Goal: Task Accomplishment & Management: Use online tool/utility

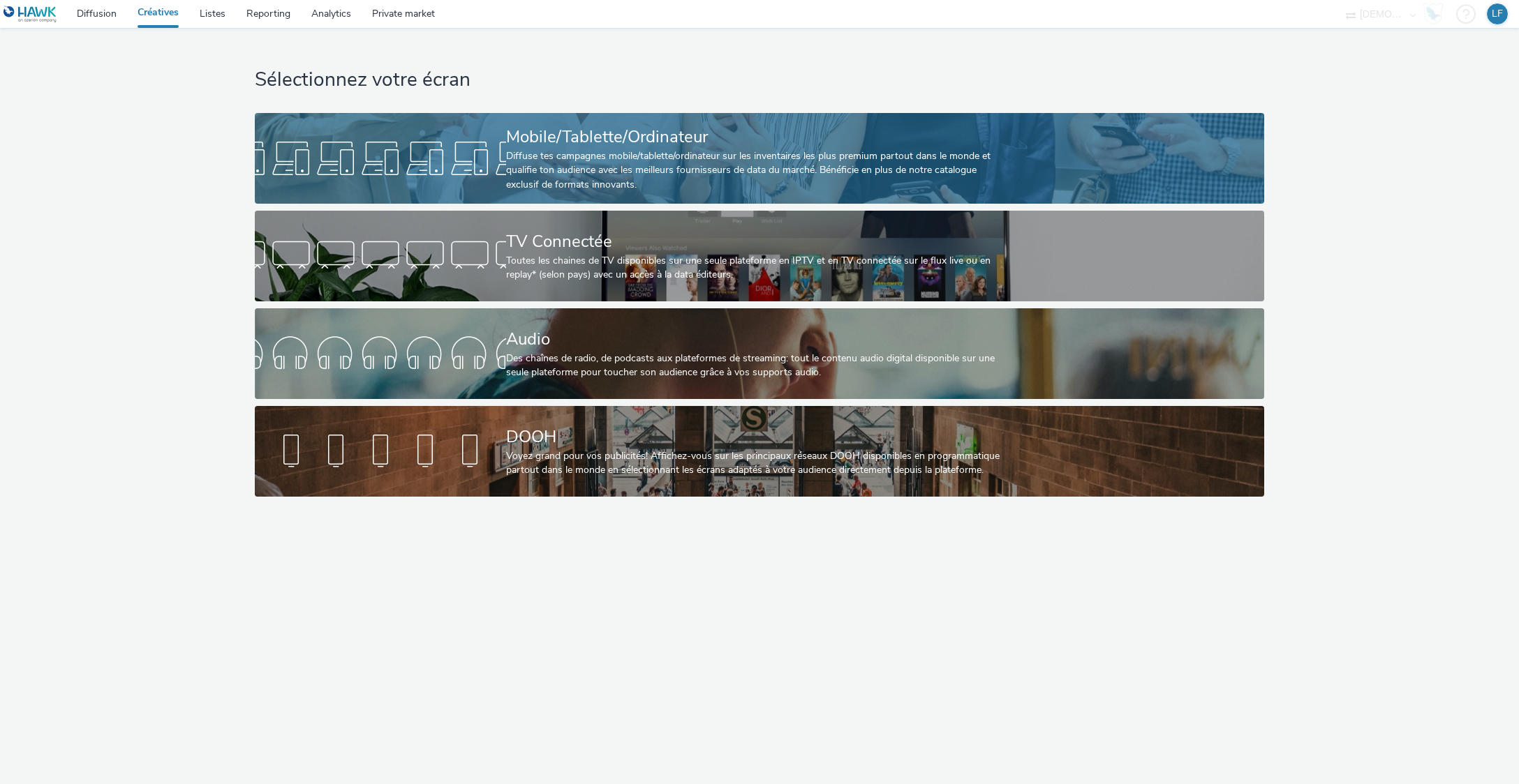
click at [610, 139] on div "Mobile/Tablette/Ordinateur" at bounding box center [756, 137] width 502 height 25
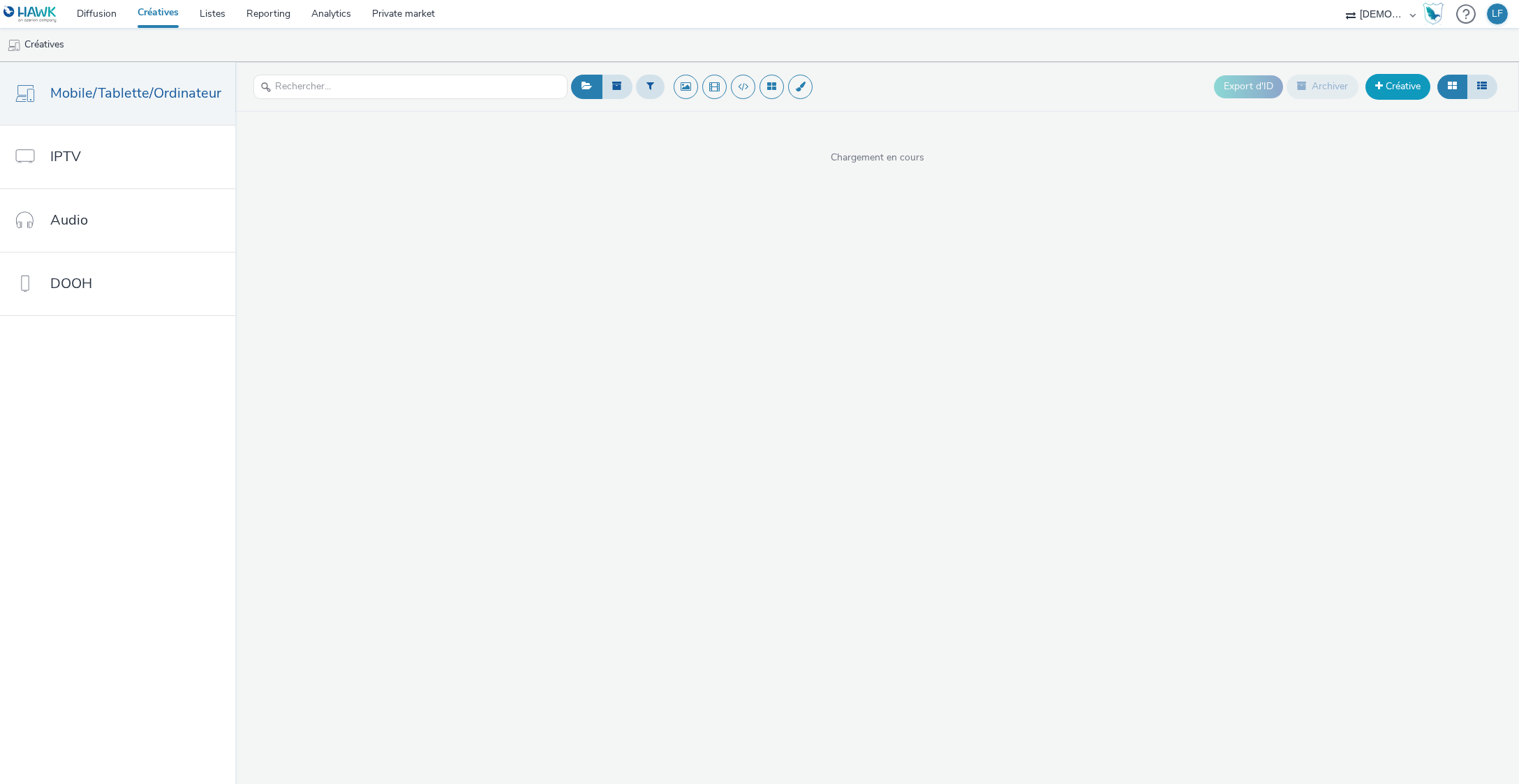
click at [1397, 81] on link "Créative" at bounding box center [1398, 86] width 65 height 25
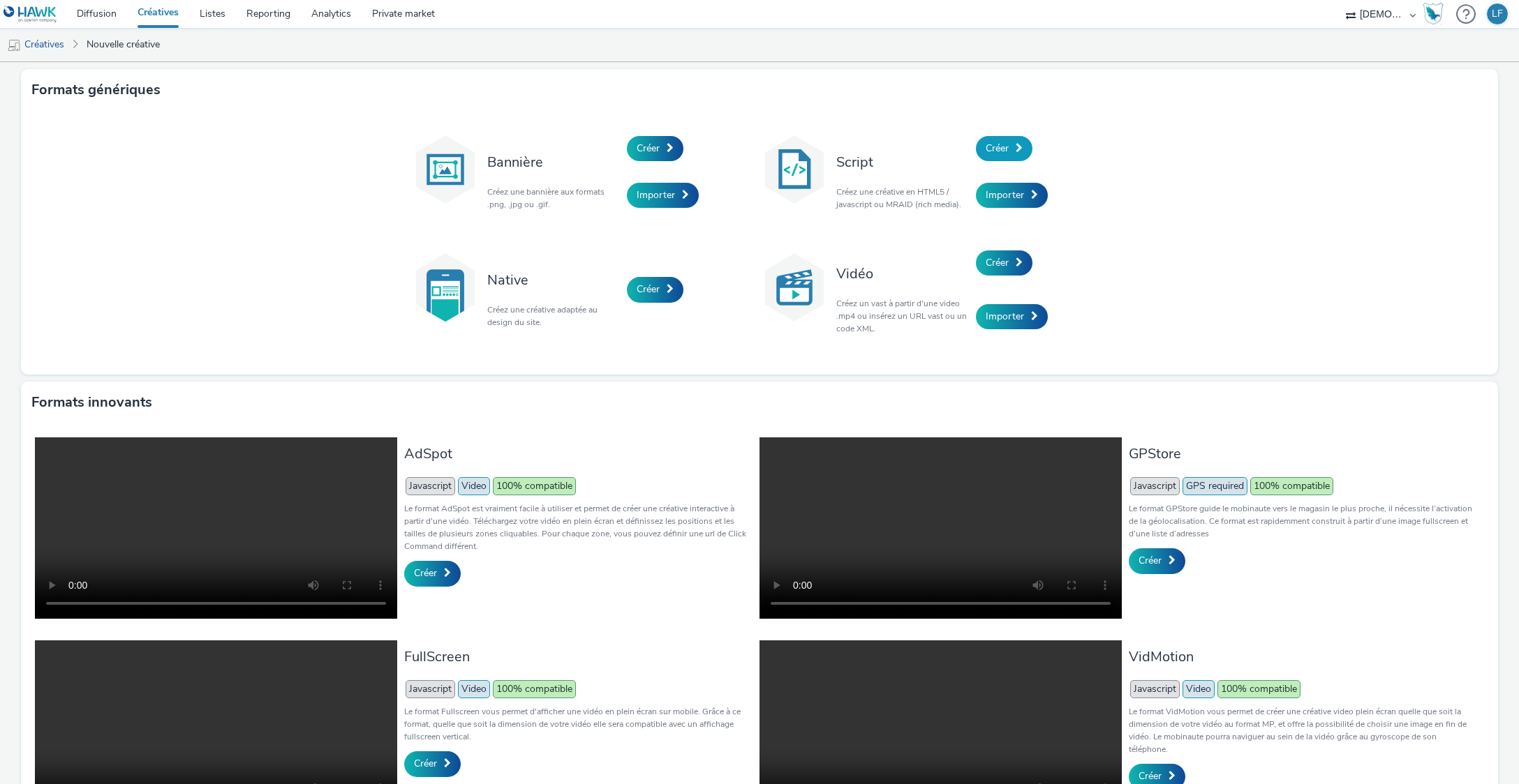
click at [1001, 148] on span "Créer" at bounding box center [997, 148] width 23 height 13
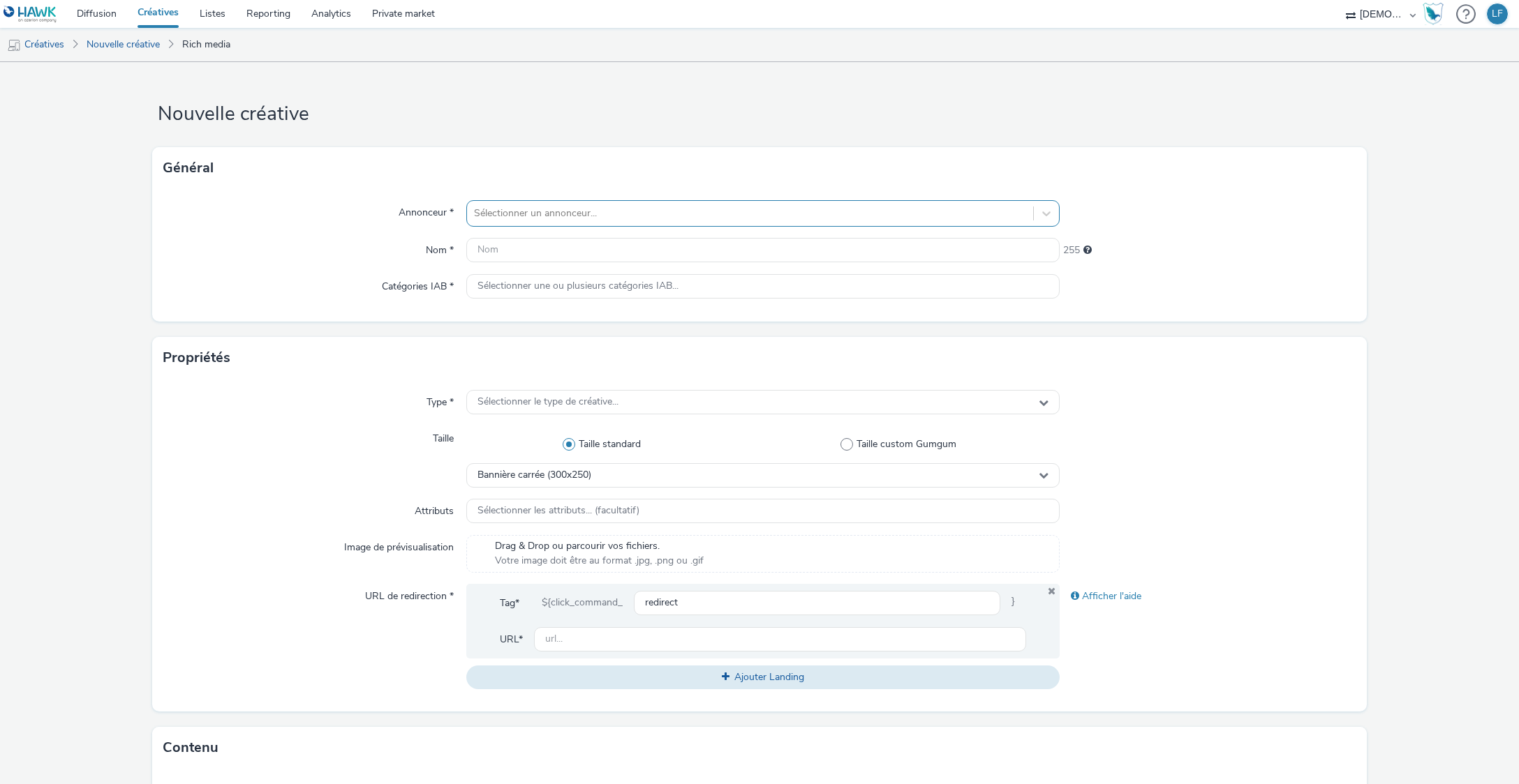
click at [576, 221] on div at bounding box center [750, 214] width 552 height 17
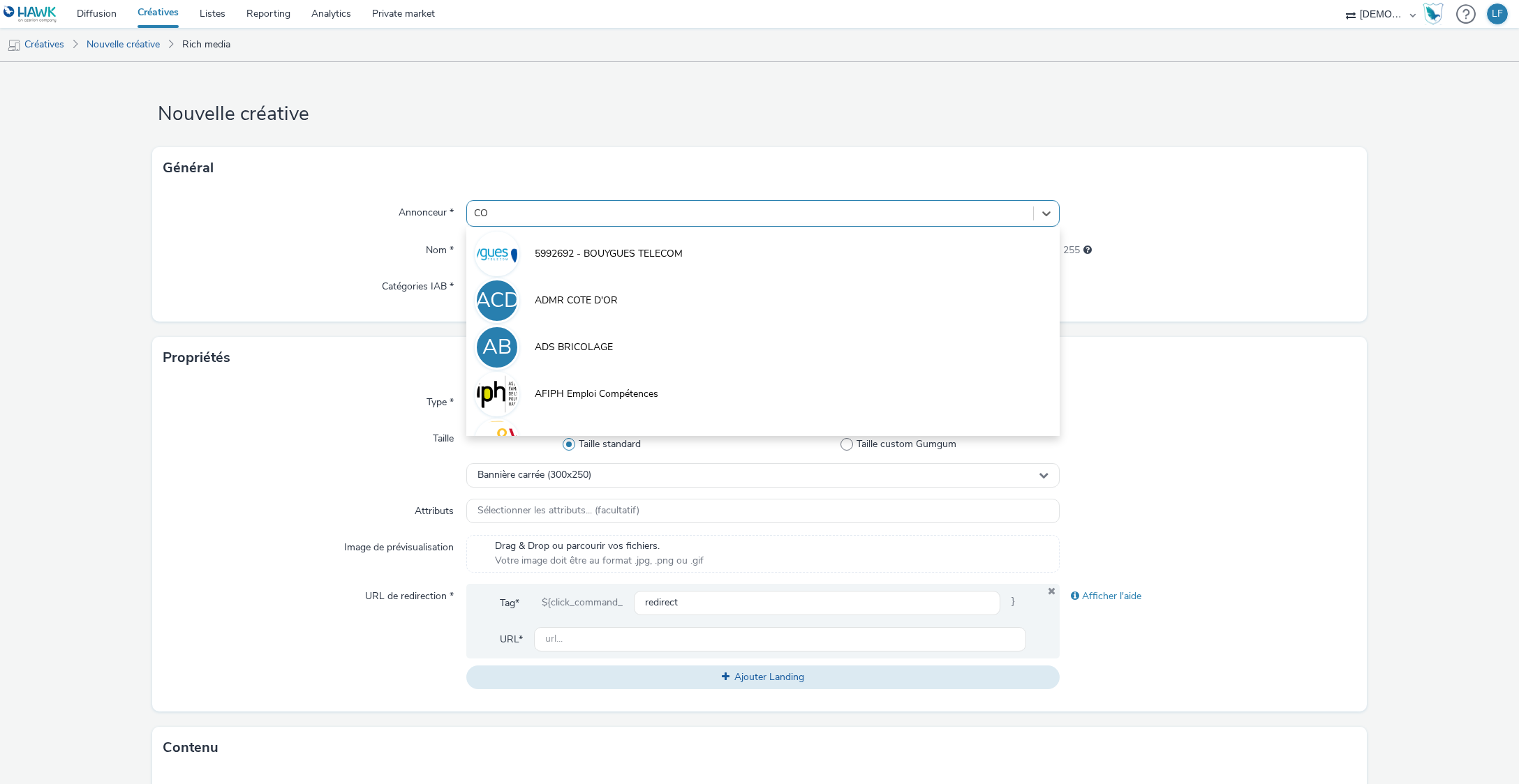
type input "C"
type input "ANNEC"
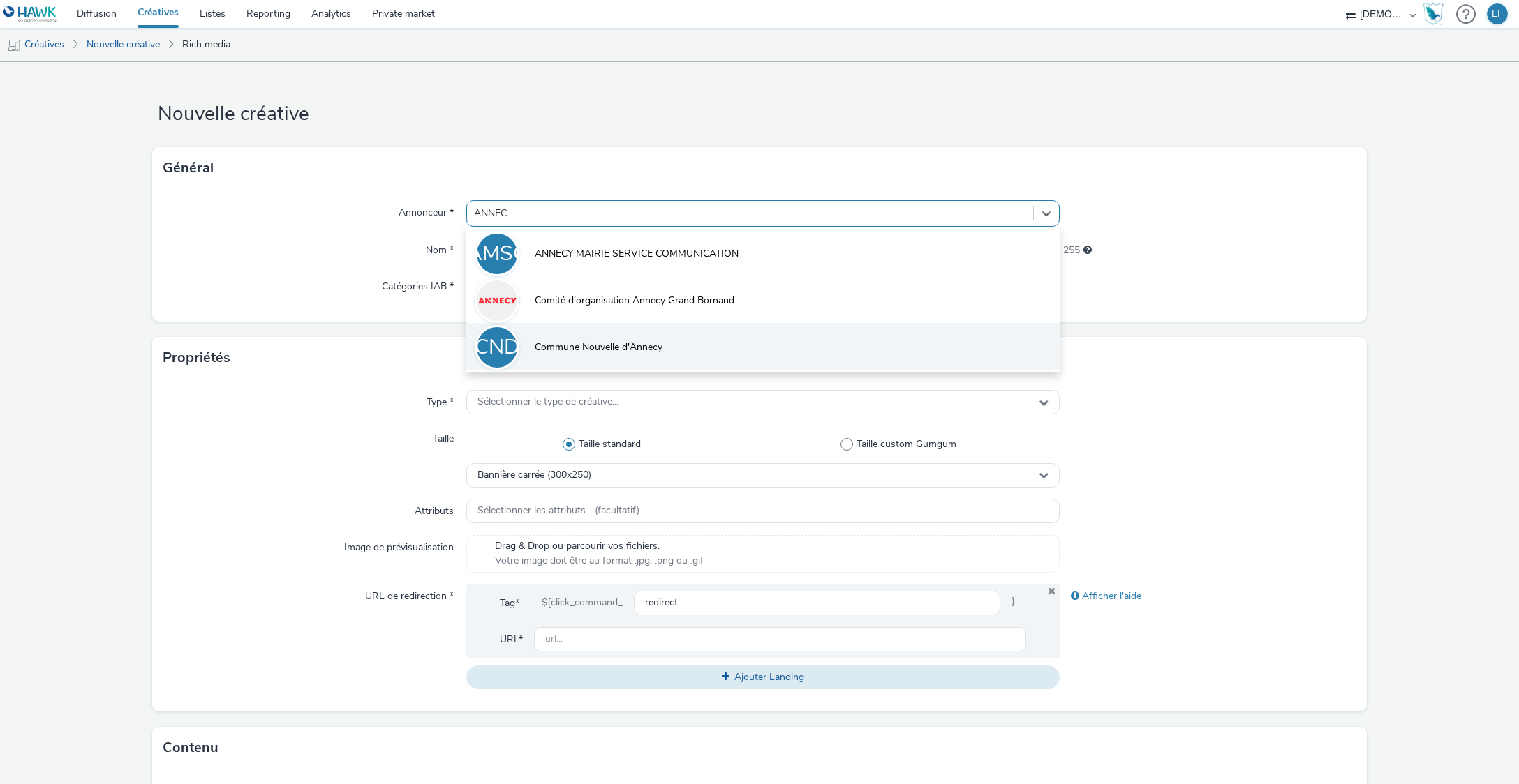
click at [586, 347] on span "Commune Nouvelle d'Annecy" at bounding box center [599, 347] width 128 height 14
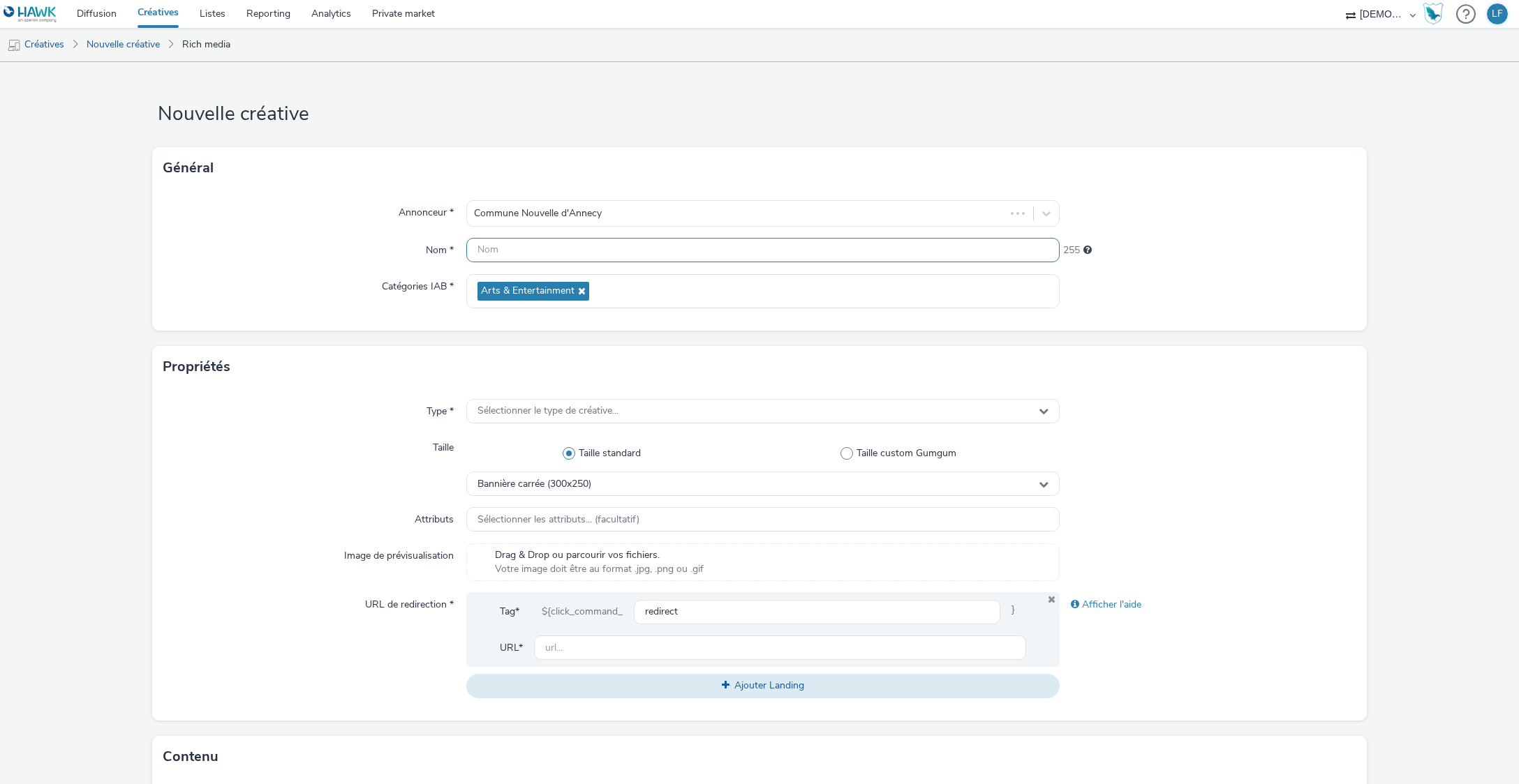
click at [540, 246] on input "text" at bounding box center [763, 250] width 592 height 25
paste input "320x480"
type input "320x480"
click at [587, 480] on span "Bannière carrée (300x250)" at bounding box center [535, 484] width 114 height 12
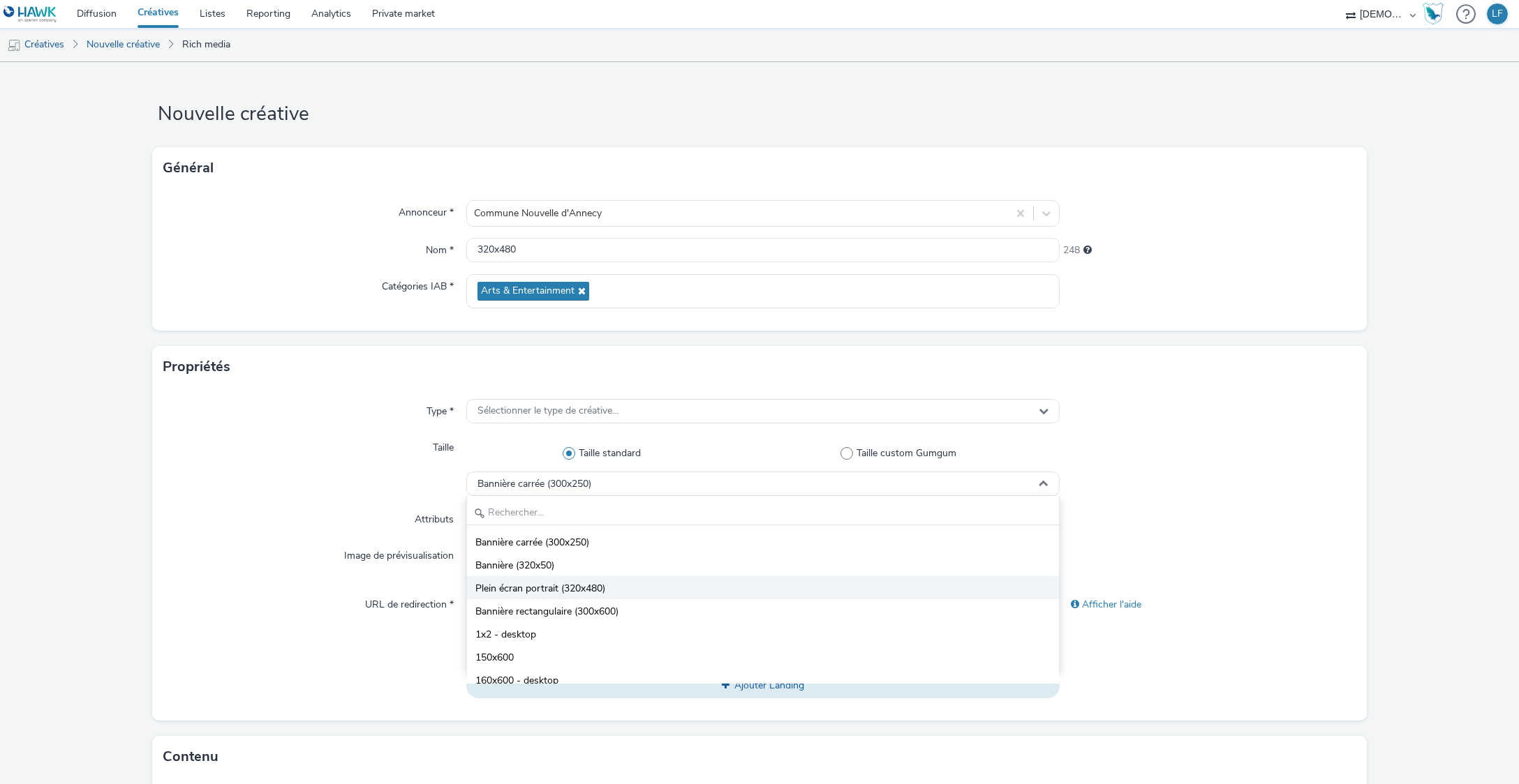
click at [585, 592] on span "Plein écran portrait (320x480)" at bounding box center [540, 589] width 130 height 14
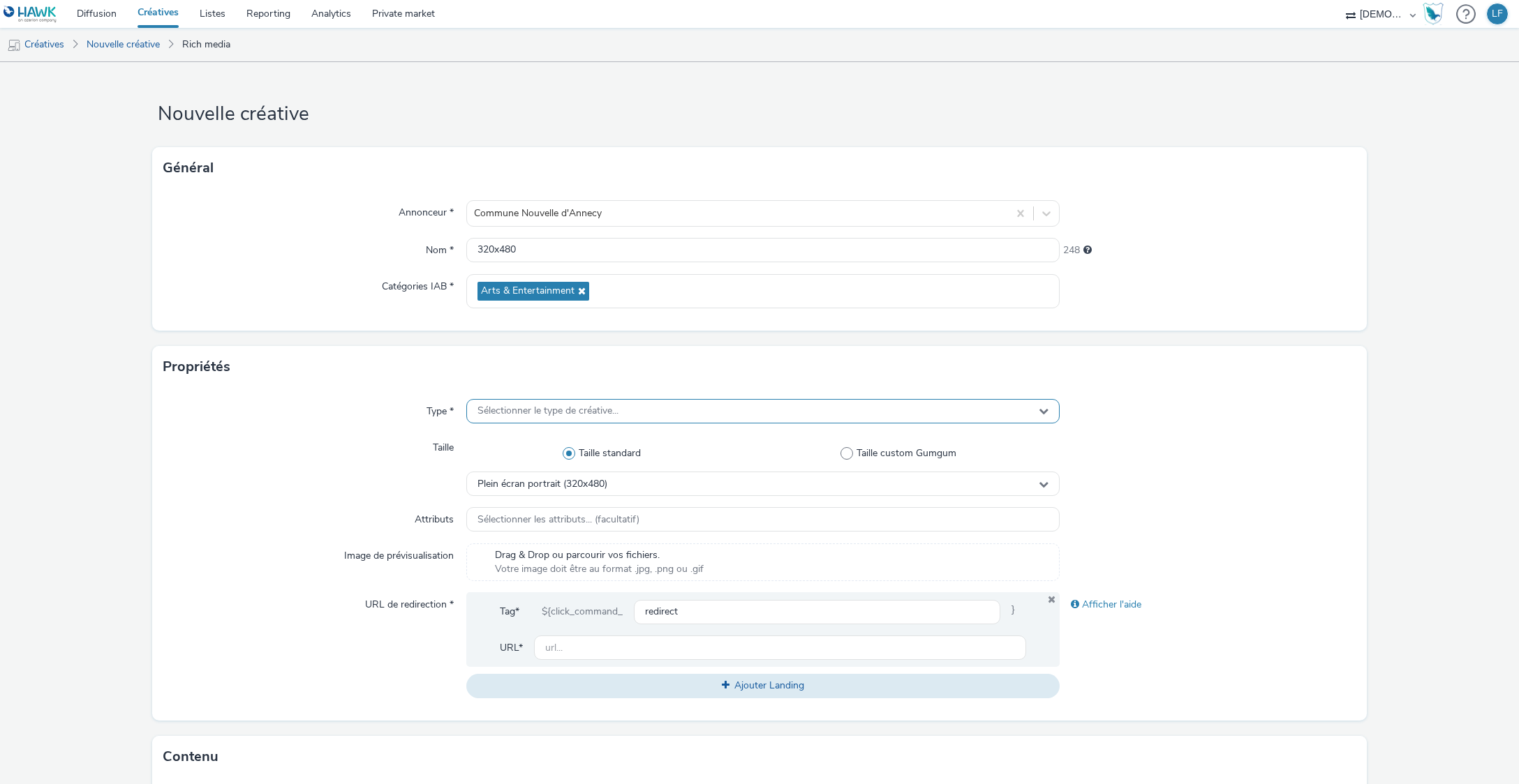
click at [584, 405] on span "Sélectionner le type de créative..." at bounding box center [548, 411] width 141 height 12
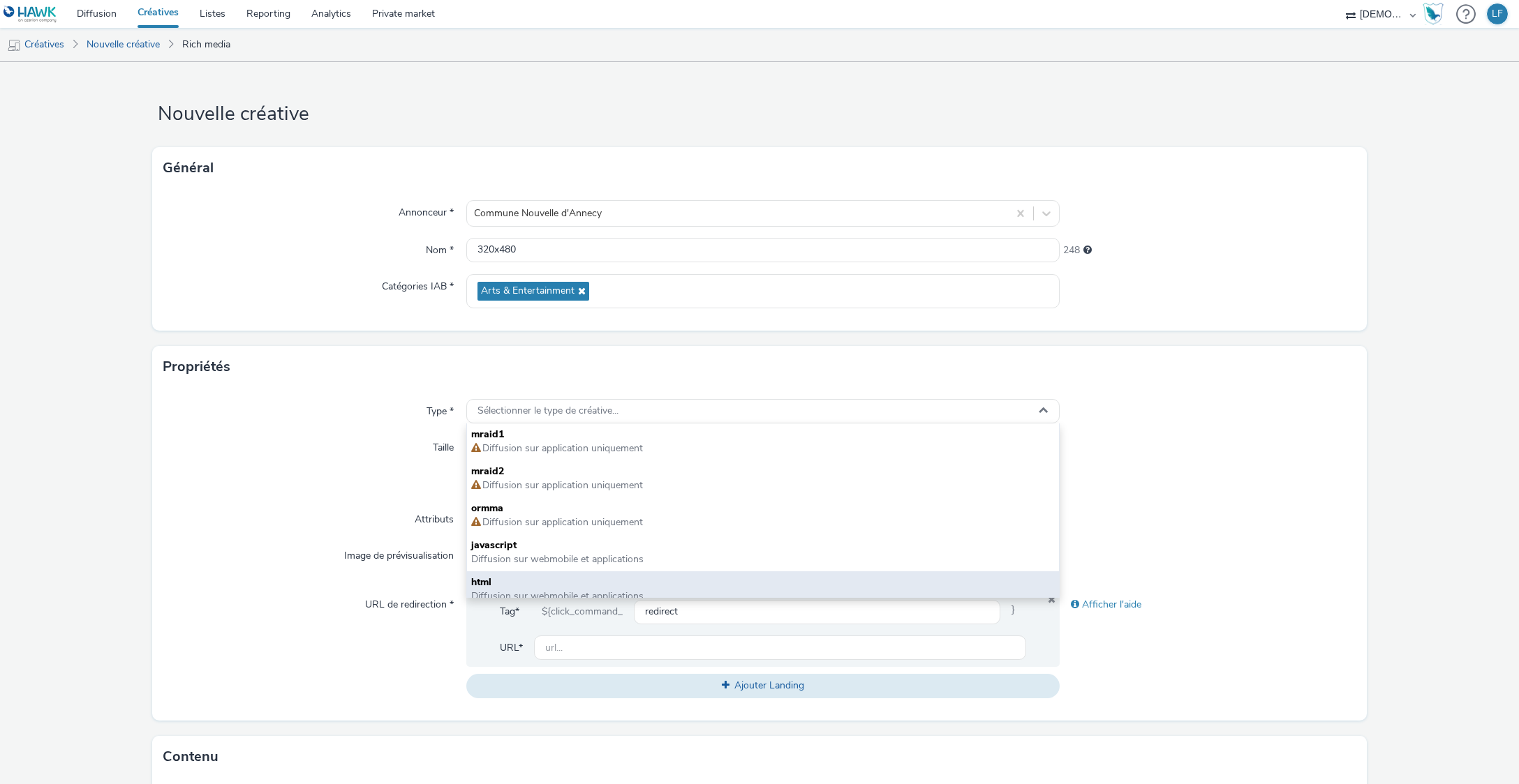
click at [530, 586] on span "html" at bounding box center [763, 583] width 583 height 14
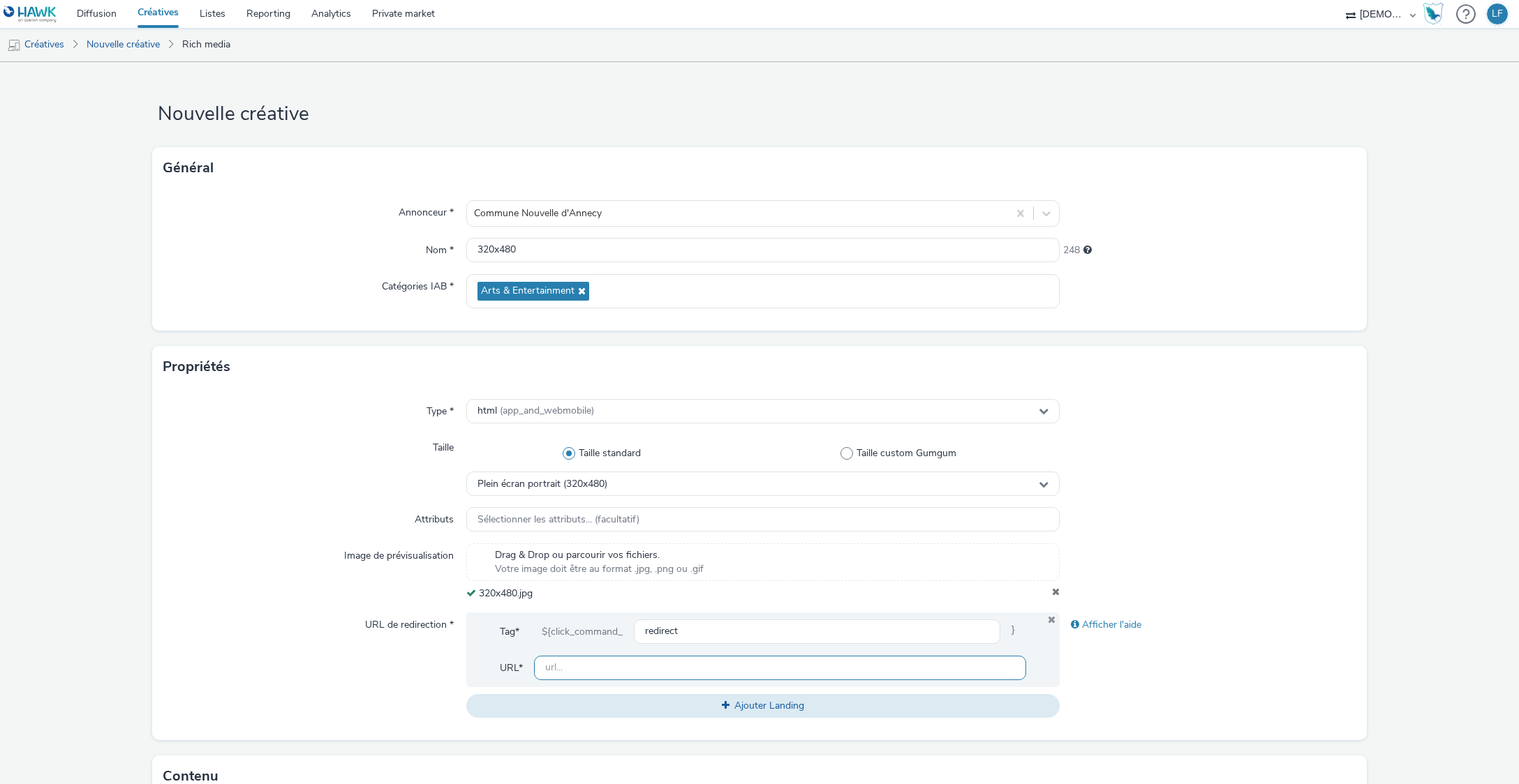
click at [606, 665] on input "text" at bounding box center [780, 668] width 492 height 25
paste input "[URL][DOMAIN_NAME][PERSON_NAME]"
type input "[URL][DOMAIN_NAME][PERSON_NAME]"
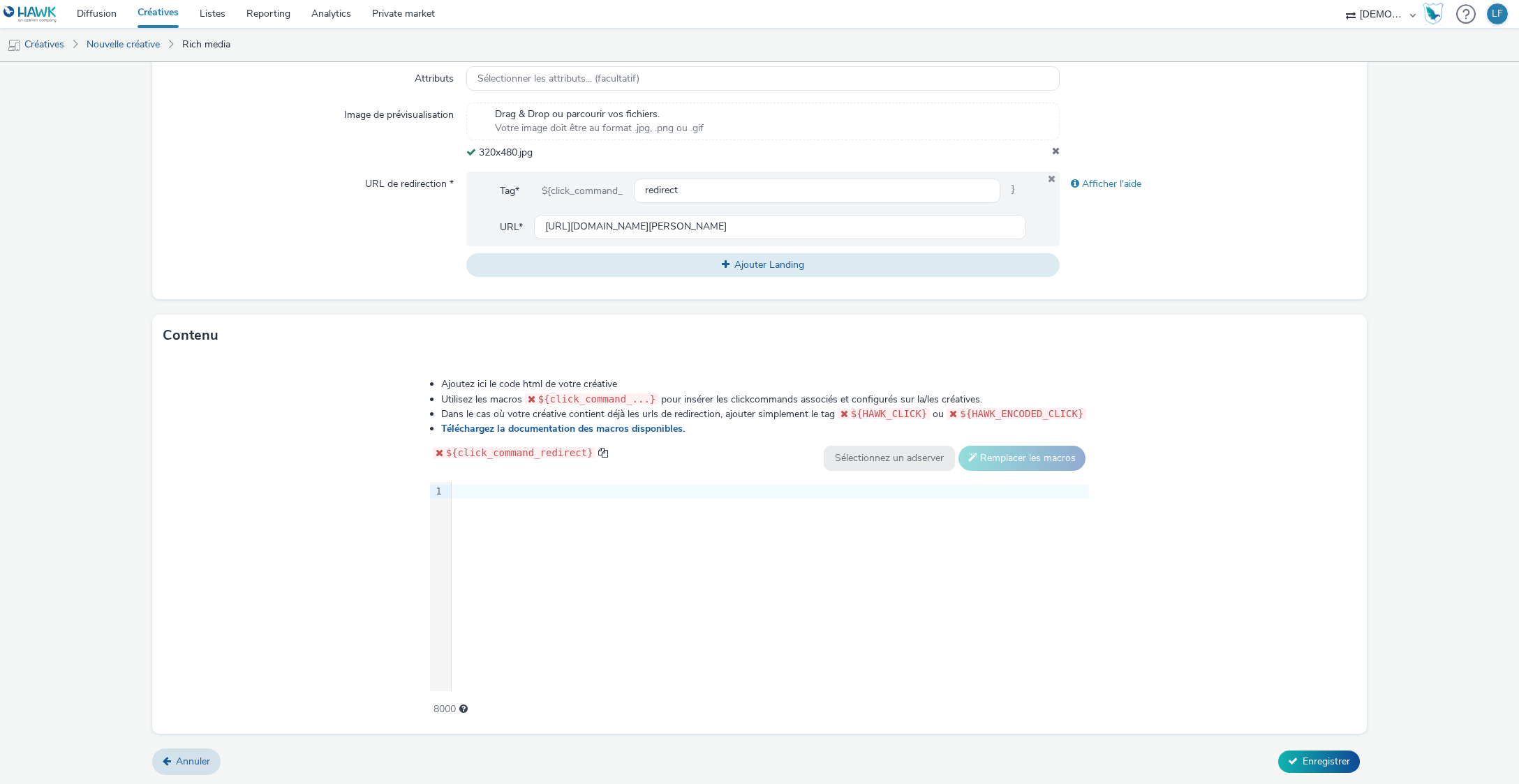
scroll to position [442, 0]
click at [796, 548] on div "9 1 ›" at bounding box center [760, 586] width 660 height 210
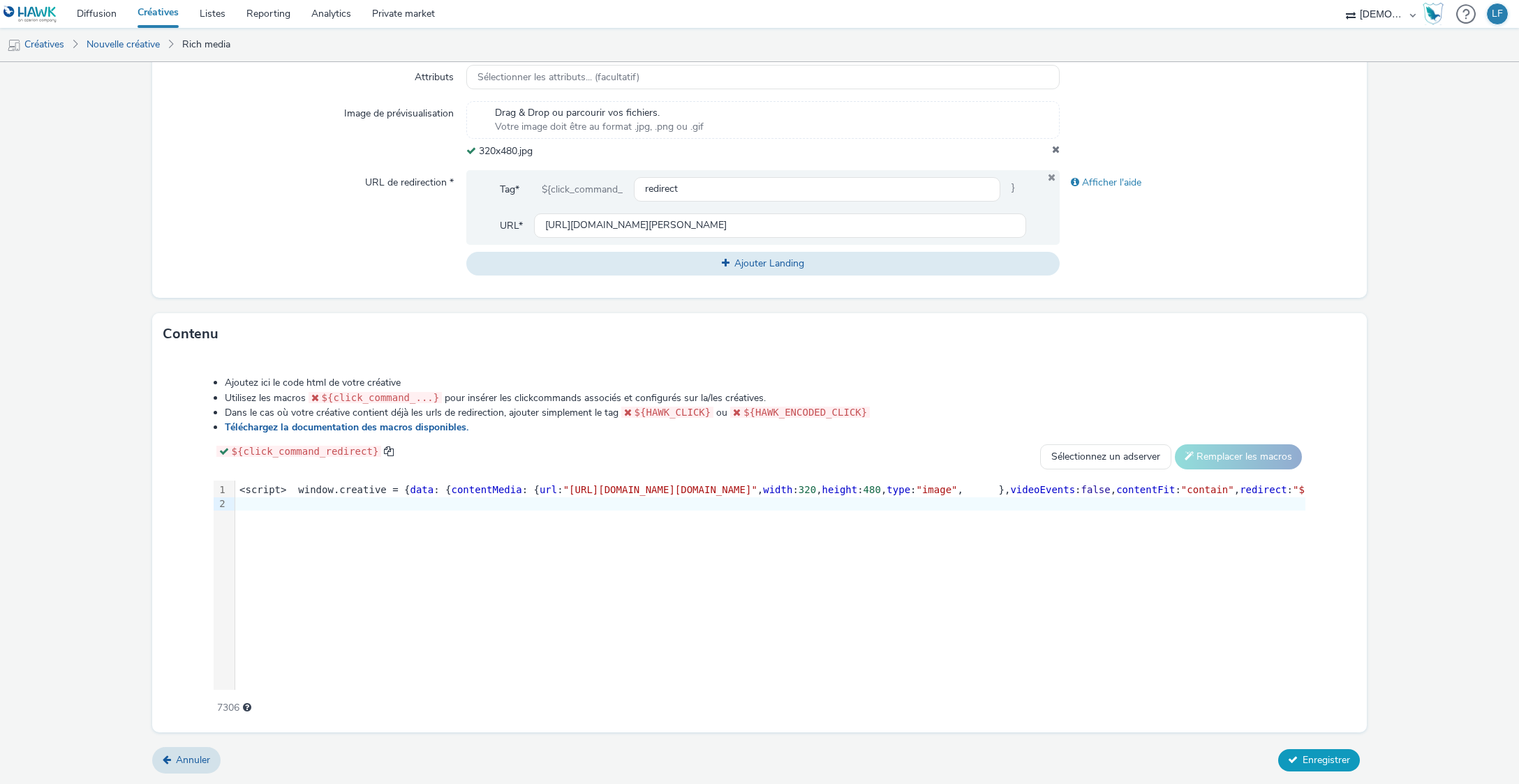
click at [1308, 750] on button "Enregistrer" at bounding box center [1319, 761] width 82 height 23
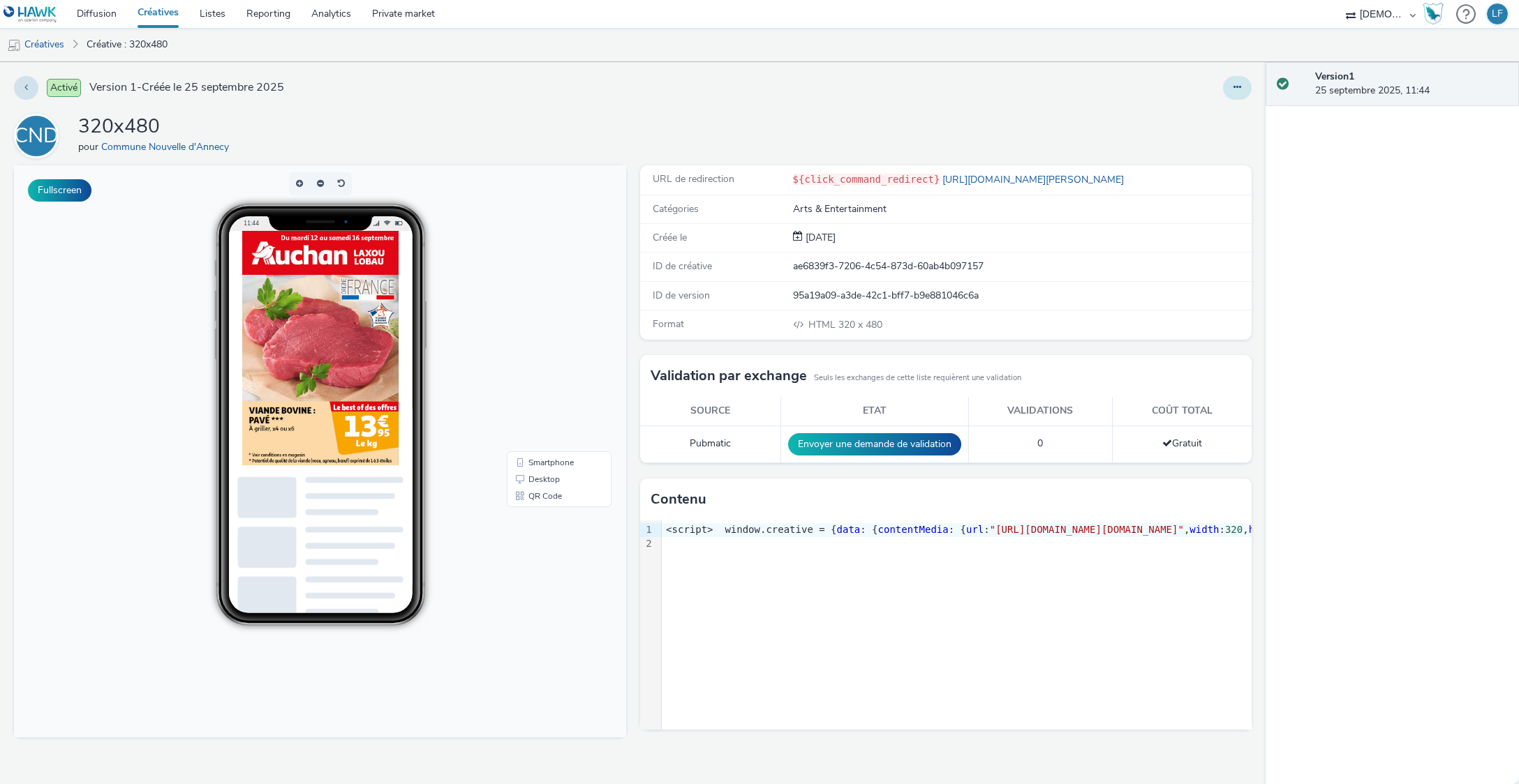
click at [1241, 92] on button at bounding box center [1237, 88] width 29 height 24
click at [1200, 120] on link "Modifier" at bounding box center [1199, 116] width 105 height 28
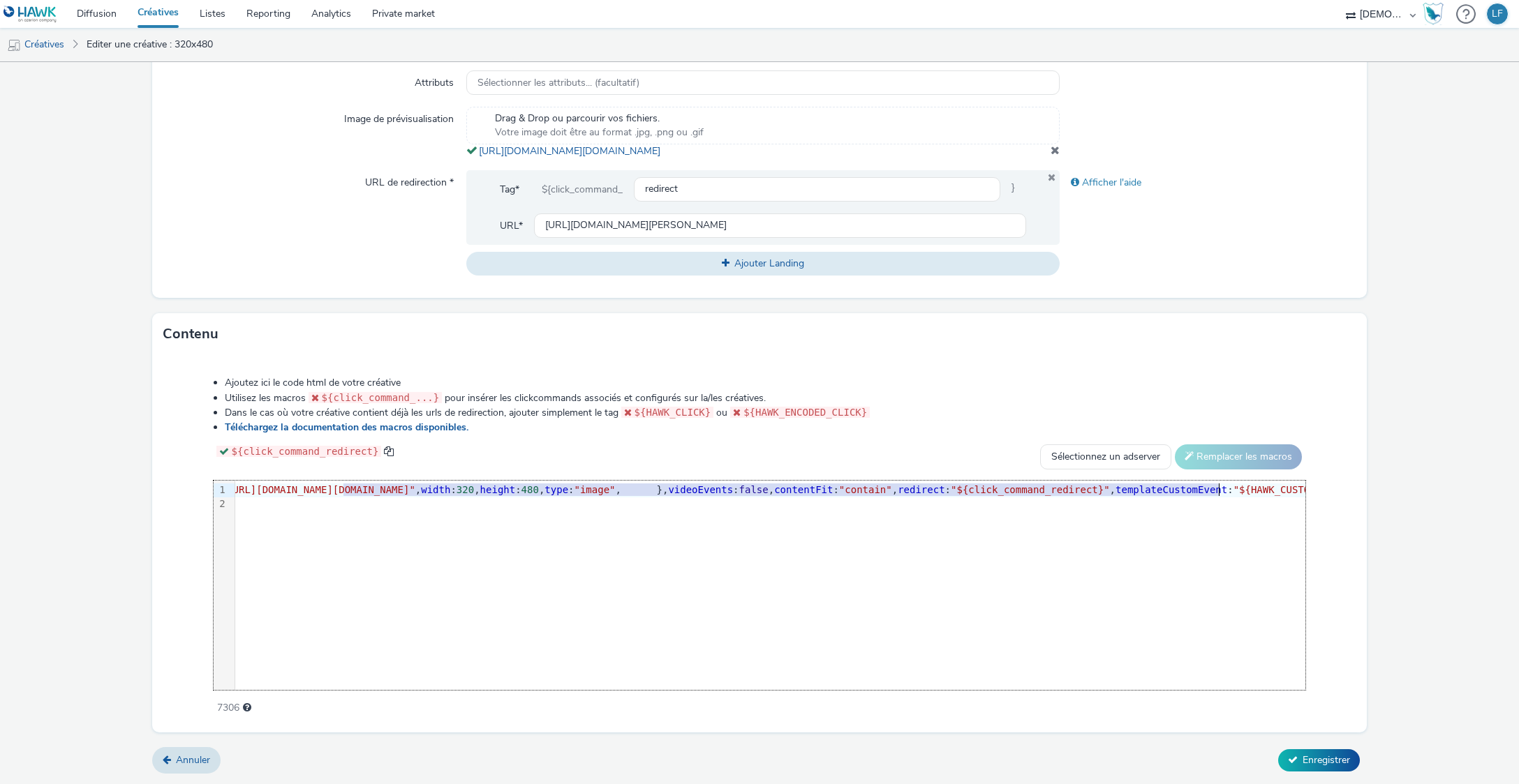
scroll to position [0, 350]
drag, startPoint x: 684, startPoint y: 494, endPoint x: 1188, endPoint y: 489, distance: 504.0
click at [407, 489] on span ""[URL][DOMAIN_NAME][DOMAIN_NAME]"" at bounding box center [311, 490] width 194 height 11
click at [1321, 755] on span "Enregistrer" at bounding box center [1326, 760] width 47 height 13
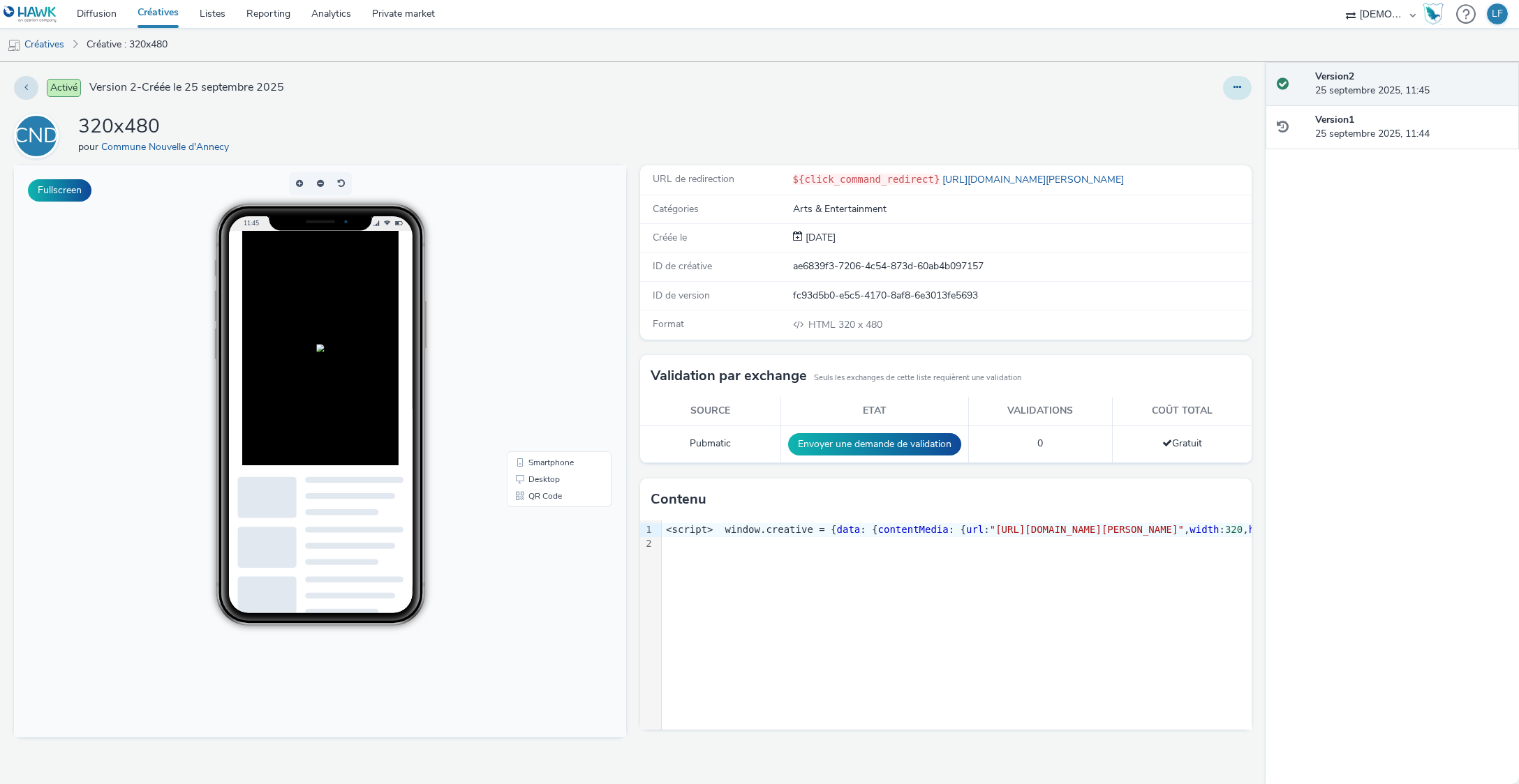
click at [1234, 84] on icon at bounding box center [1237, 87] width 8 height 10
click at [1197, 123] on link "Modifier" at bounding box center [1199, 116] width 105 height 28
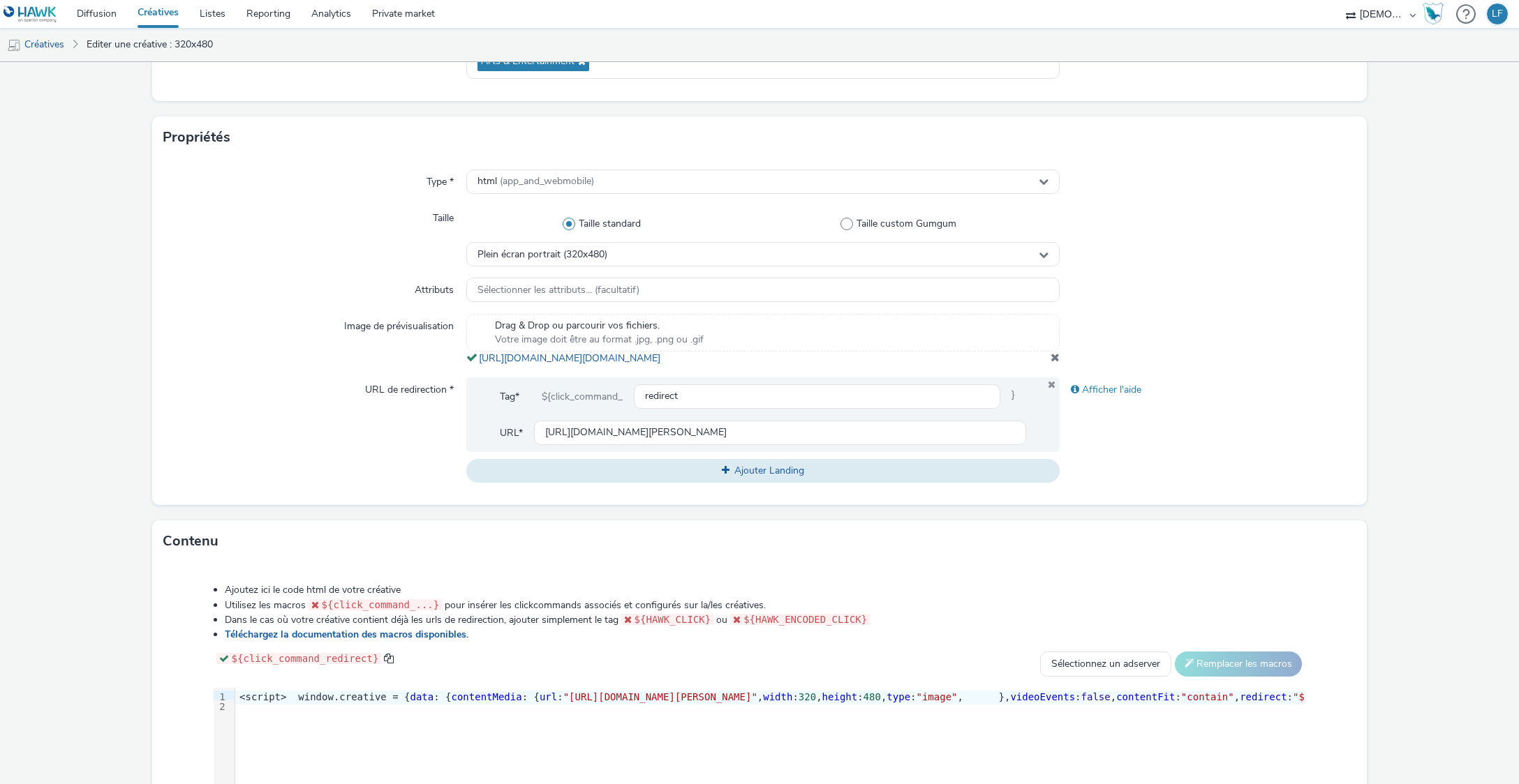
scroll to position [452, 0]
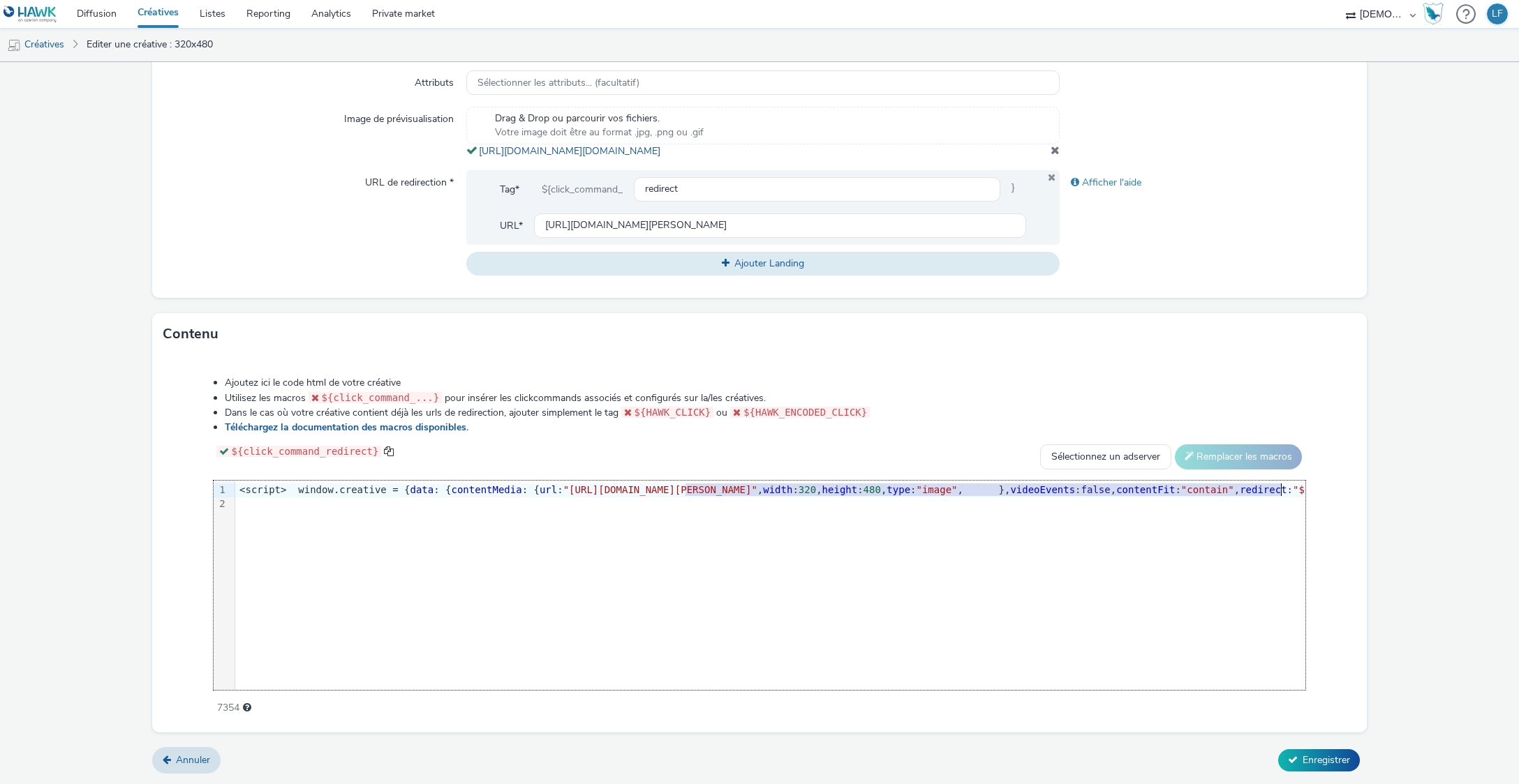
drag, startPoint x: 682, startPoint y: 494, endPoint x: 1283, endPoint y: 491, distance: 601.0
click at [758, 491] on span ""[URL][DOMAIN_NAME][PERSON_NAME]"" at bounding box center [661, 490] width 194 height 11
click at [1153, 590] on div "9 1 2 › <script> window.creative = { data : { contentMedia : { url : "[URL][DOM…" at bounding box center [760, 586] width 1093 height 210
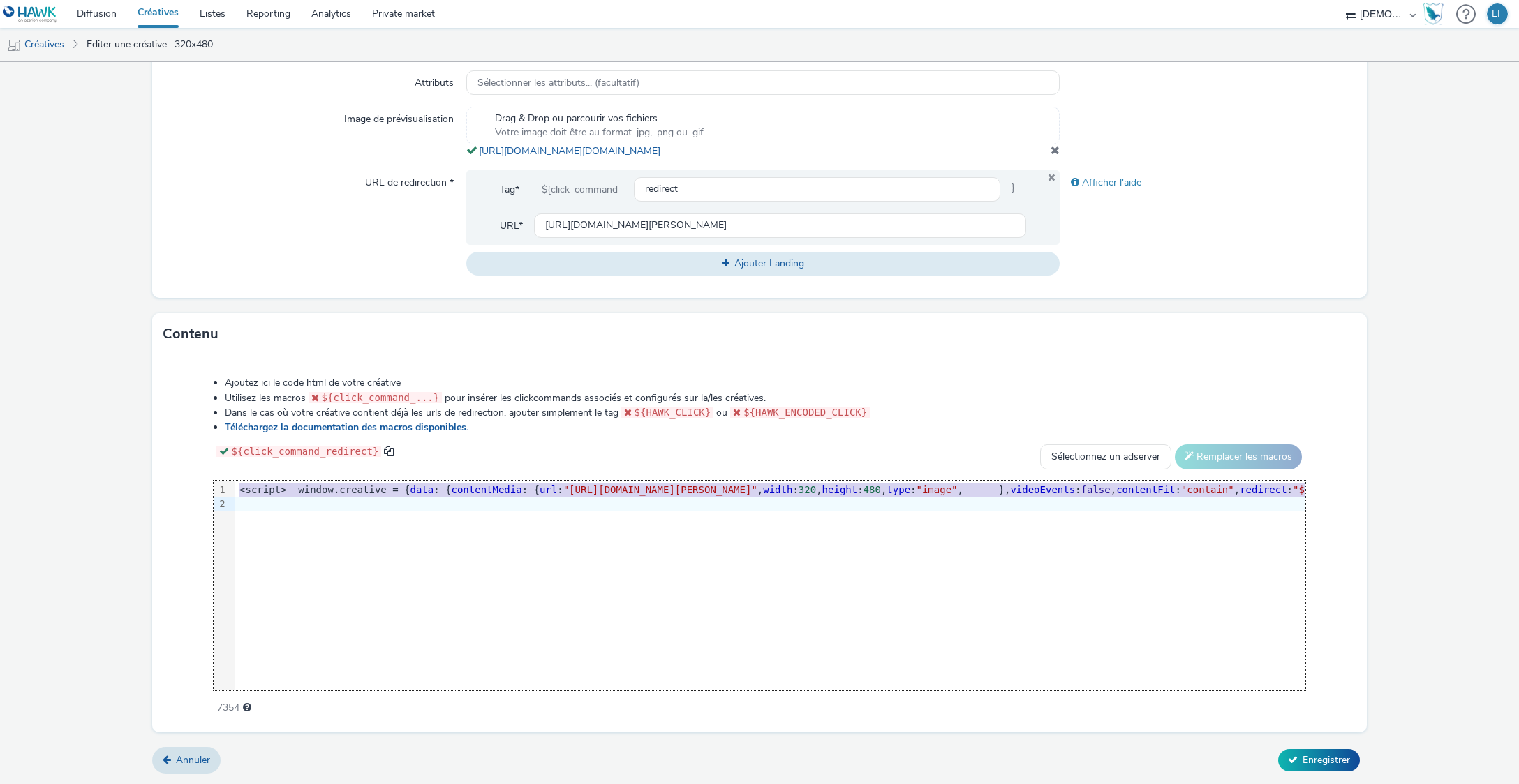
drag, startPoint x: 685, startPoint y: 489, endPoint x: 1283, endPoint y: 491, distance: 598.0
click at [522, 491] on span ""[URL][DOMAIN_NAME][DOMAIN_NAME]"" at bounding box center [425, 490] width 194 height 11
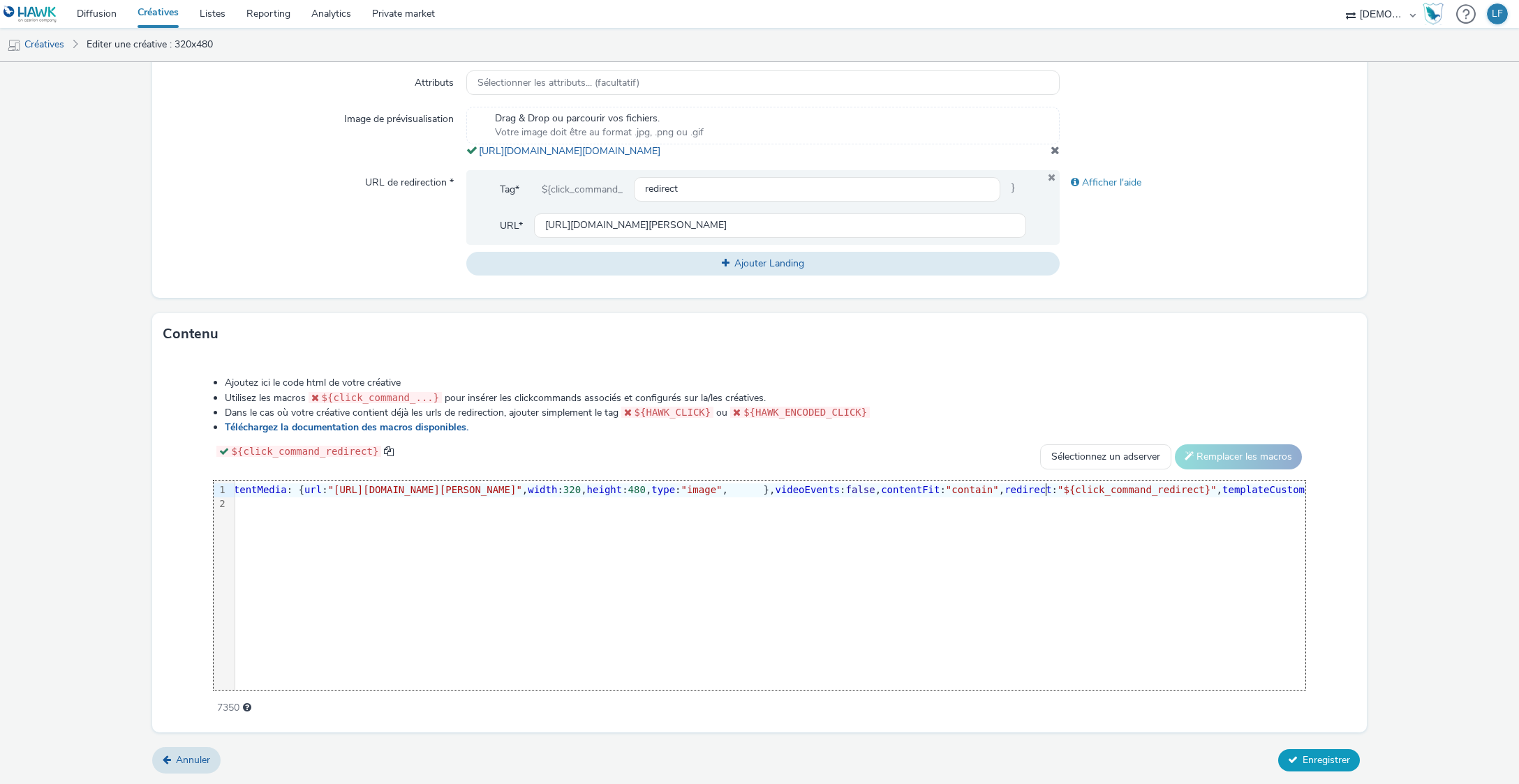
click at [1303, 759] on span "Enregistrer" at bounding box center [1326, 760] width 47 height 13
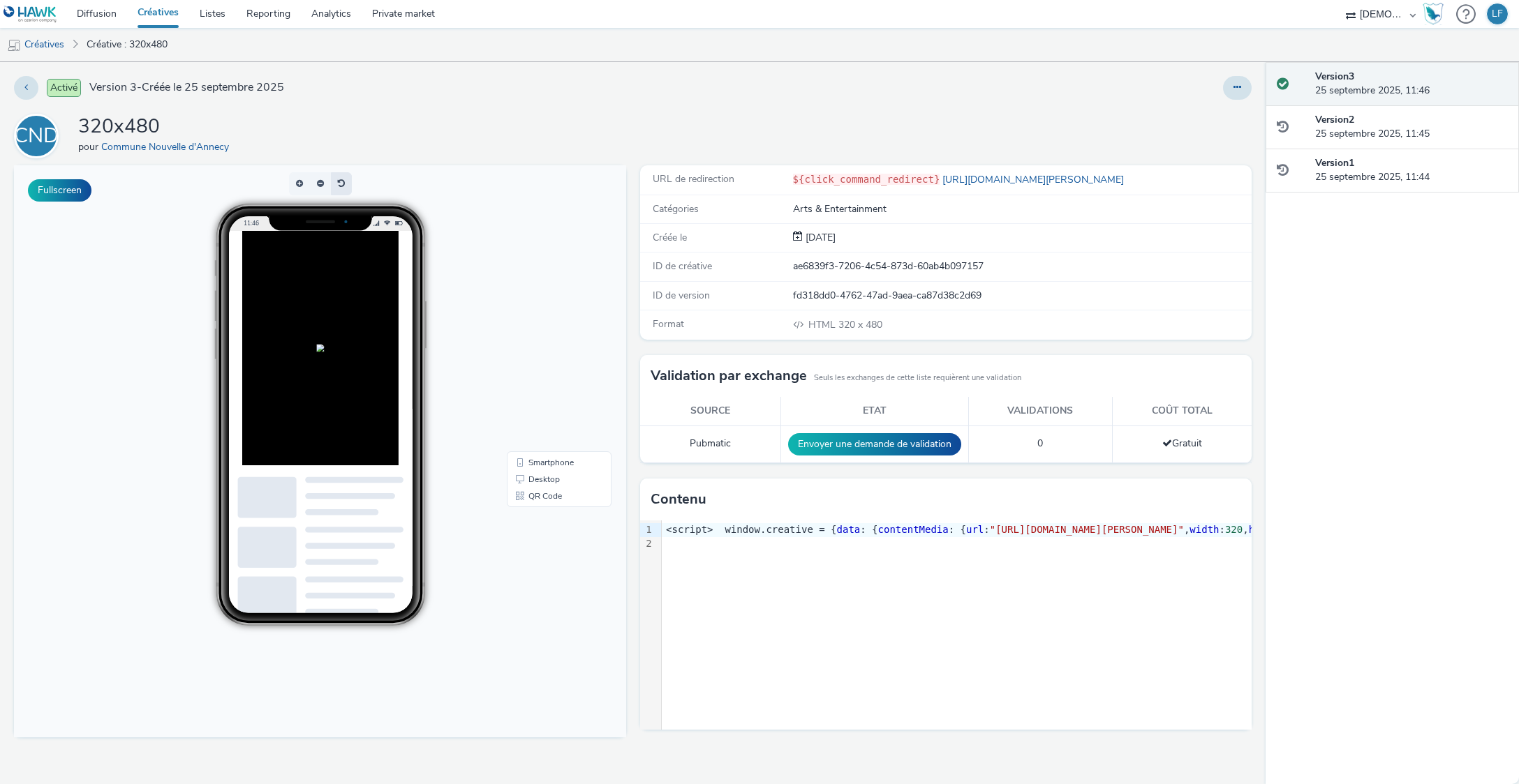
click at [342, 186] on button "button" at bounding box center [341, 184] width 21 height 23
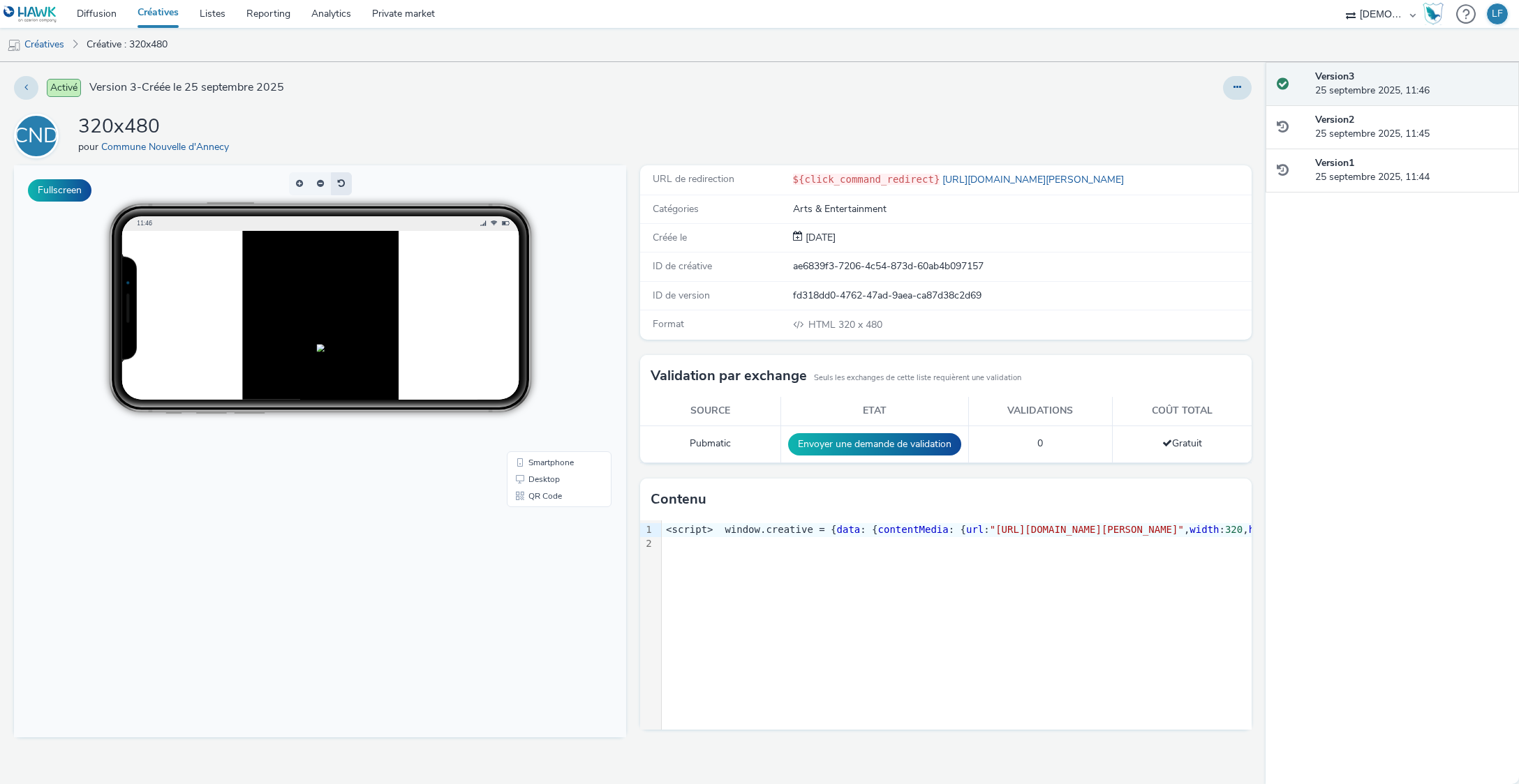
click at [347, 187] on button "button" at bounding box center [341, 184] width 21 height 23
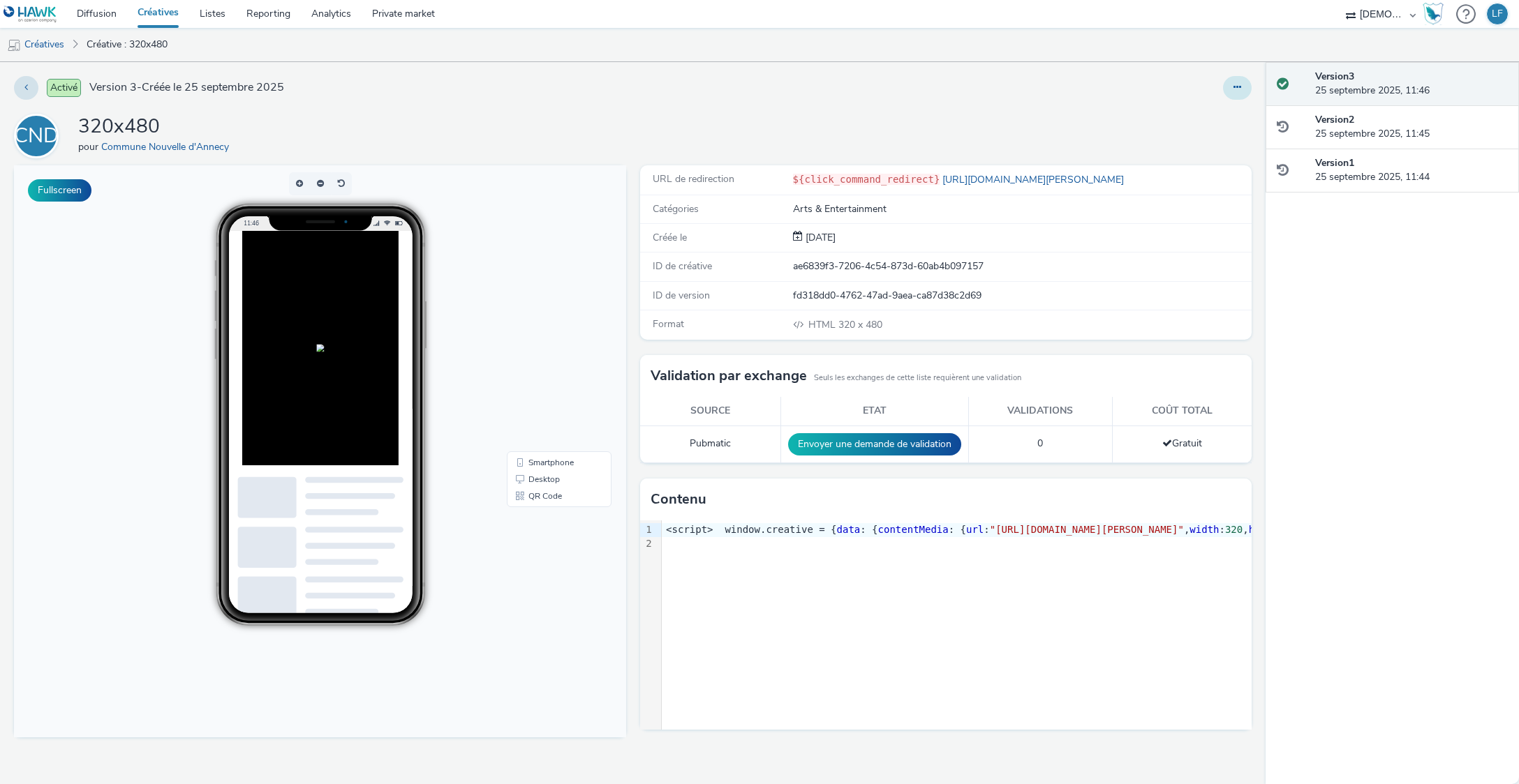
click at [1237, 84] on icon at bounding box center [1237, 87] width 8 height 10
click at [1223, 119] on link "Modifier" at bounding box center [1199, 116] width 105 height 28
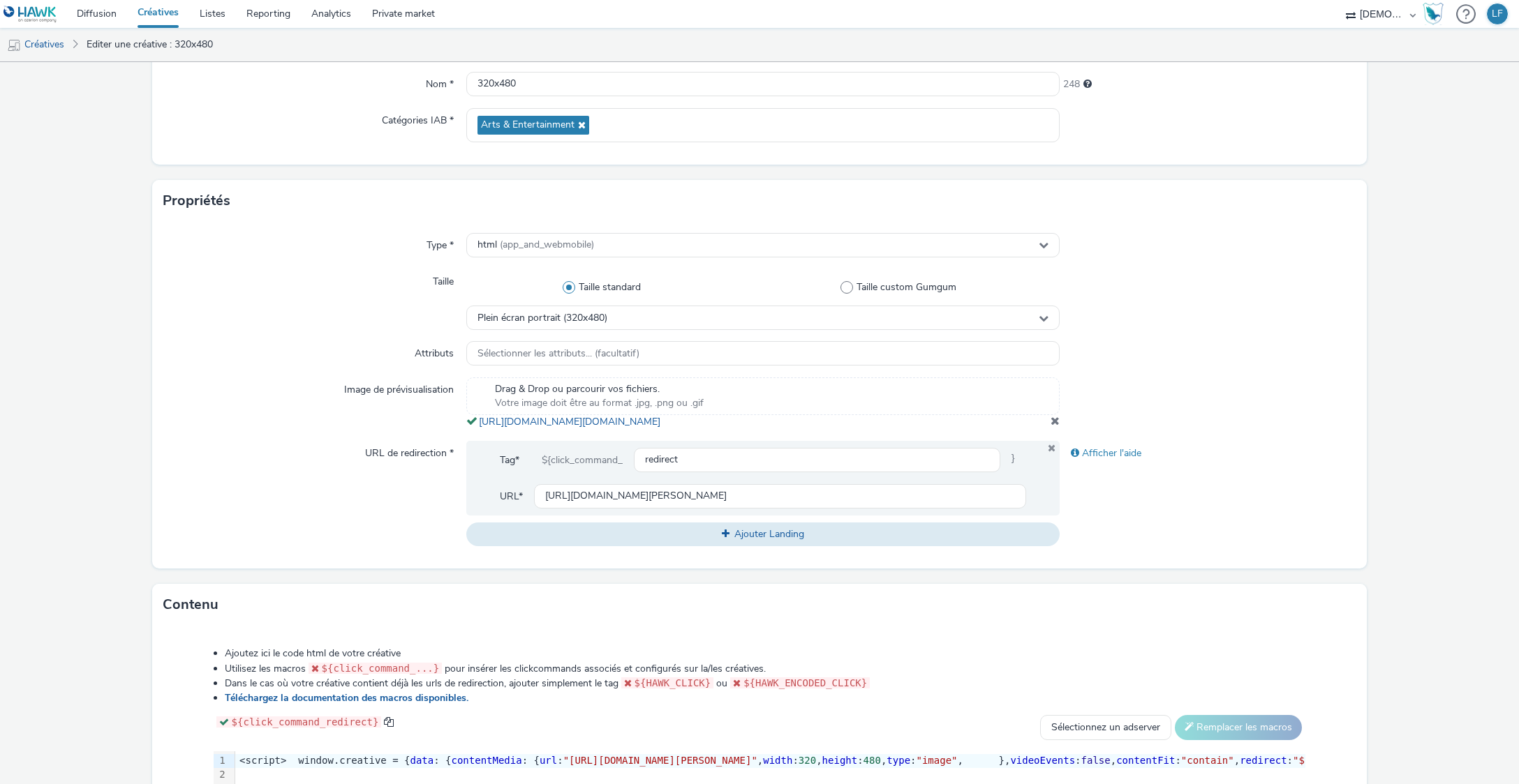
scroll to position [452, 0]
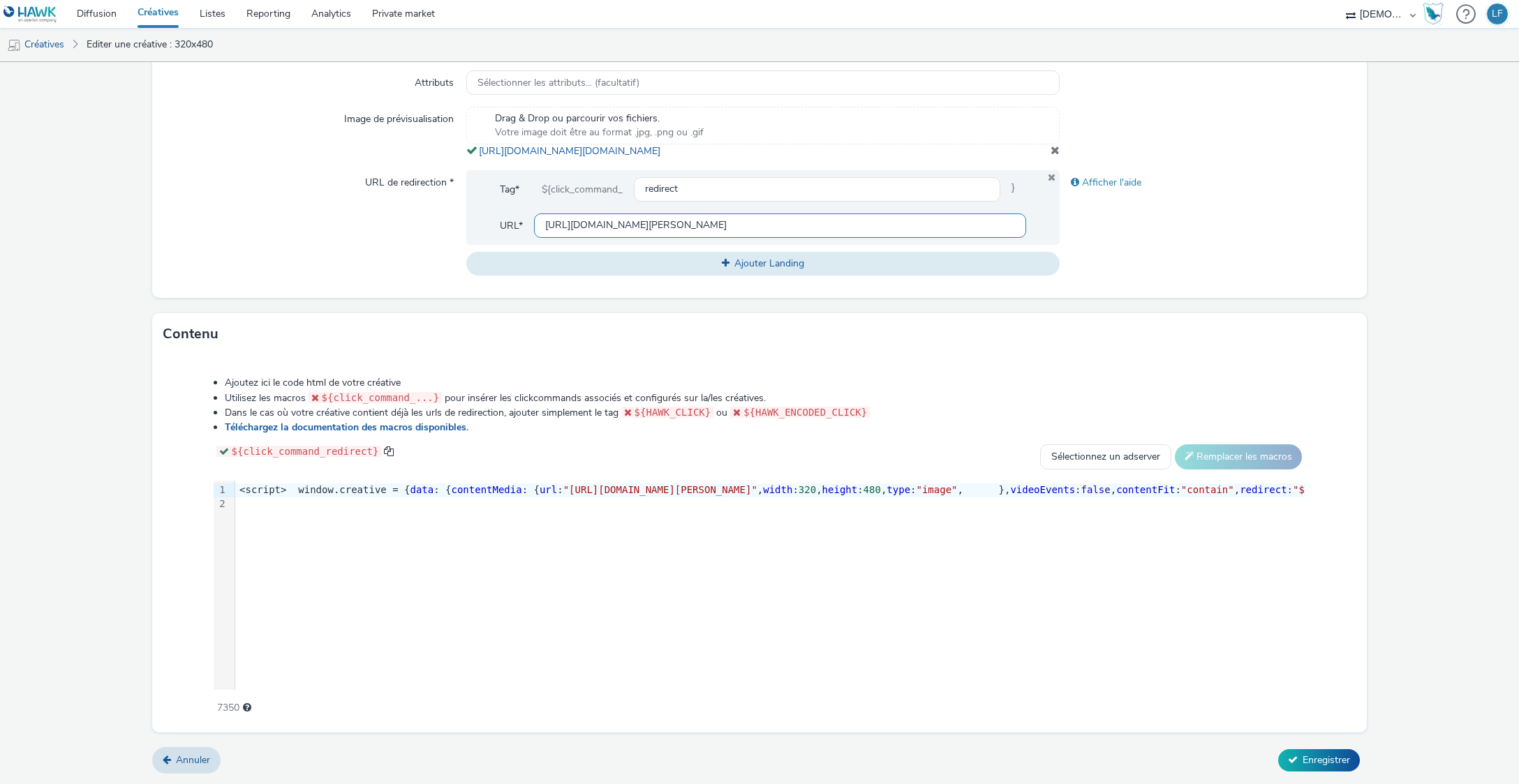
click at [861, 229] on input "[URL][DOMAIN_NAME][PERSON_NAME]" at bounding box center [780, 226] width 492 height 25
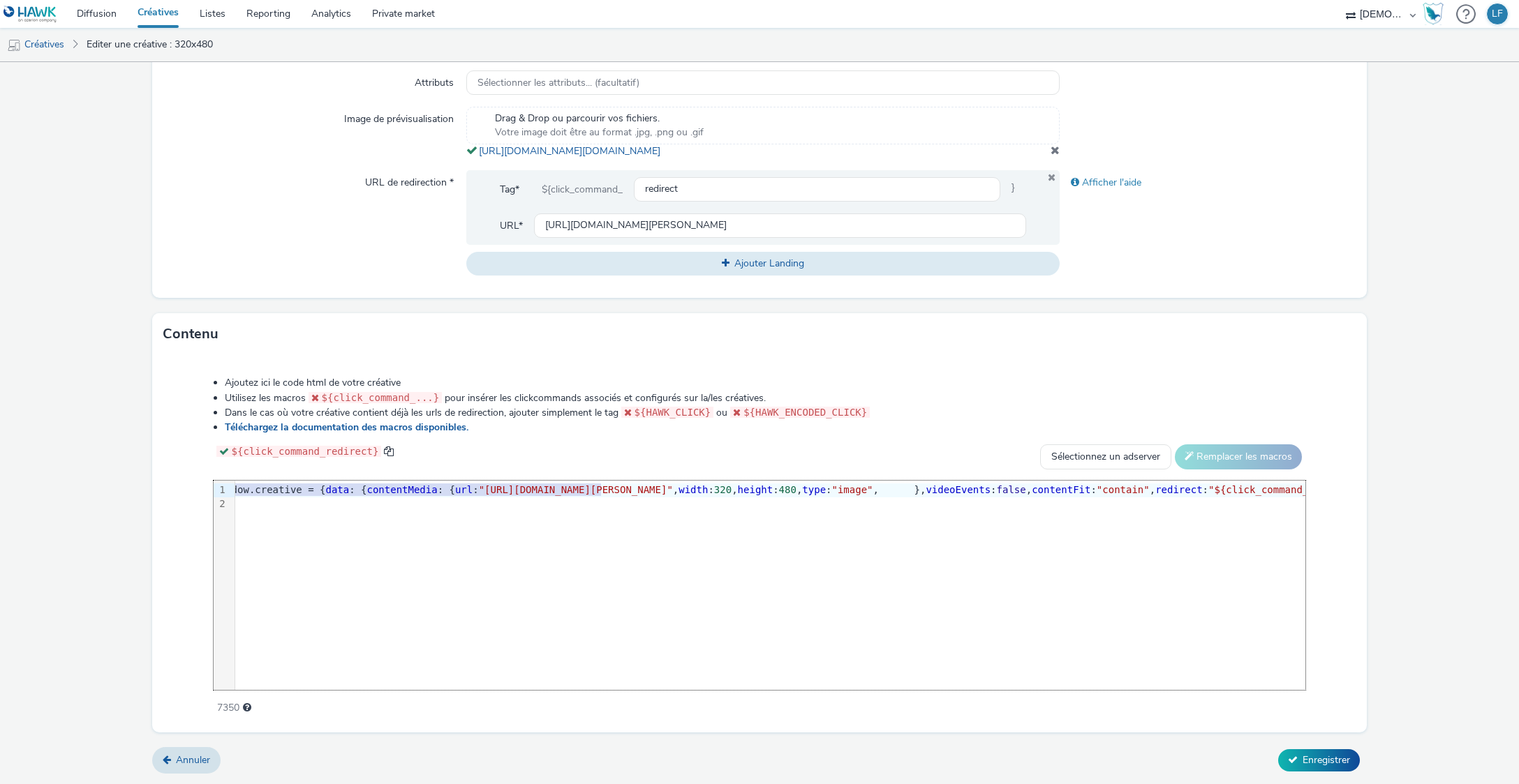
scroll to position [0, 92]
drag, startPoint x: 682, startPoint y: 491, endPoint x: 1210, endPoint y: 487, distance: 528.0
click at [666, 487] on span ""[URL][DOMAIN_NAME][PERSON_NAME]"" at bounding box center [568, 490] width 194 height 11
click at [1306, 755] on span "Enregistrer" at bounding box center [1326, 760] width 47 height 13
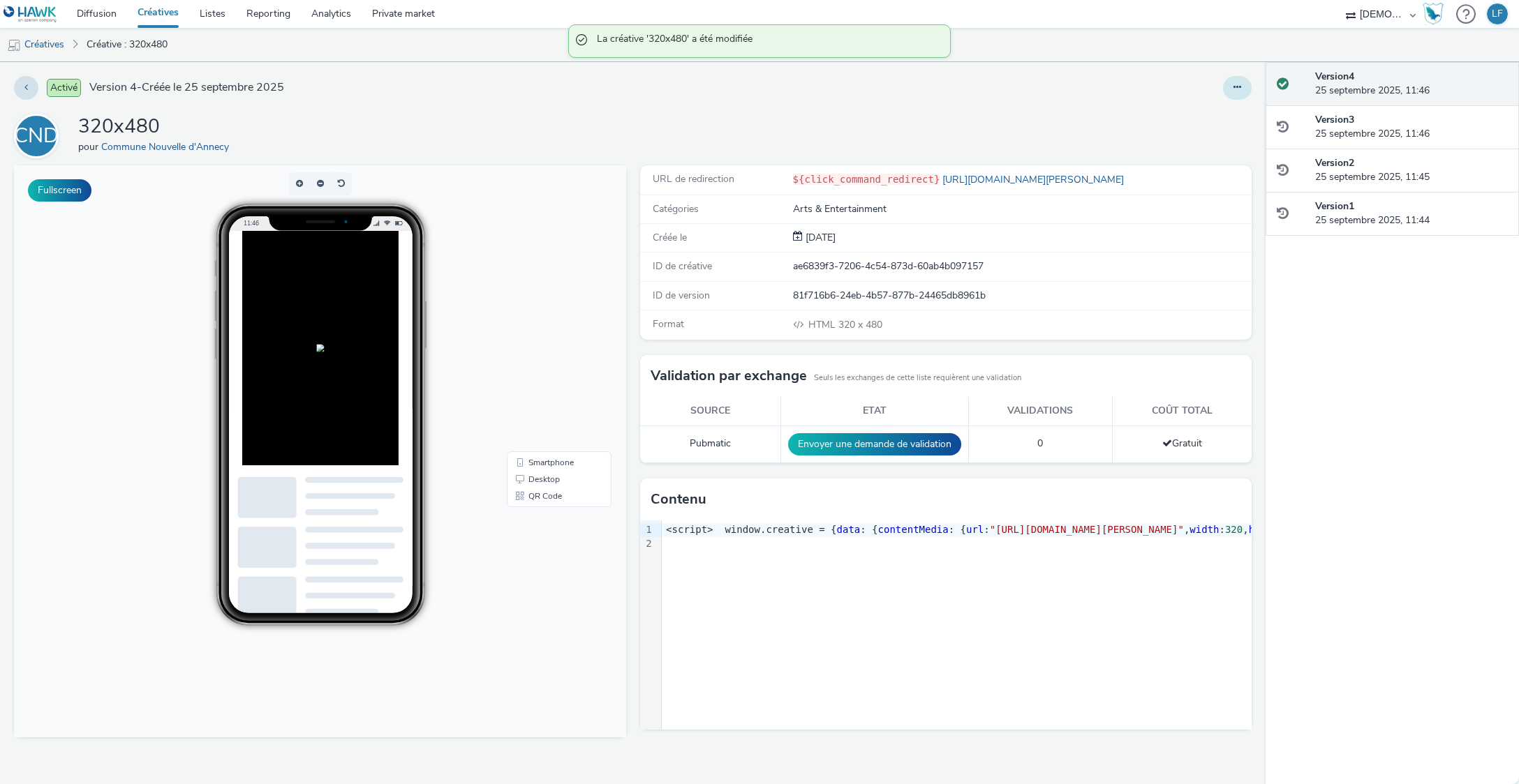
click at [1233, 92] on icon at bounding box center [1237, 87] width 8 height 10
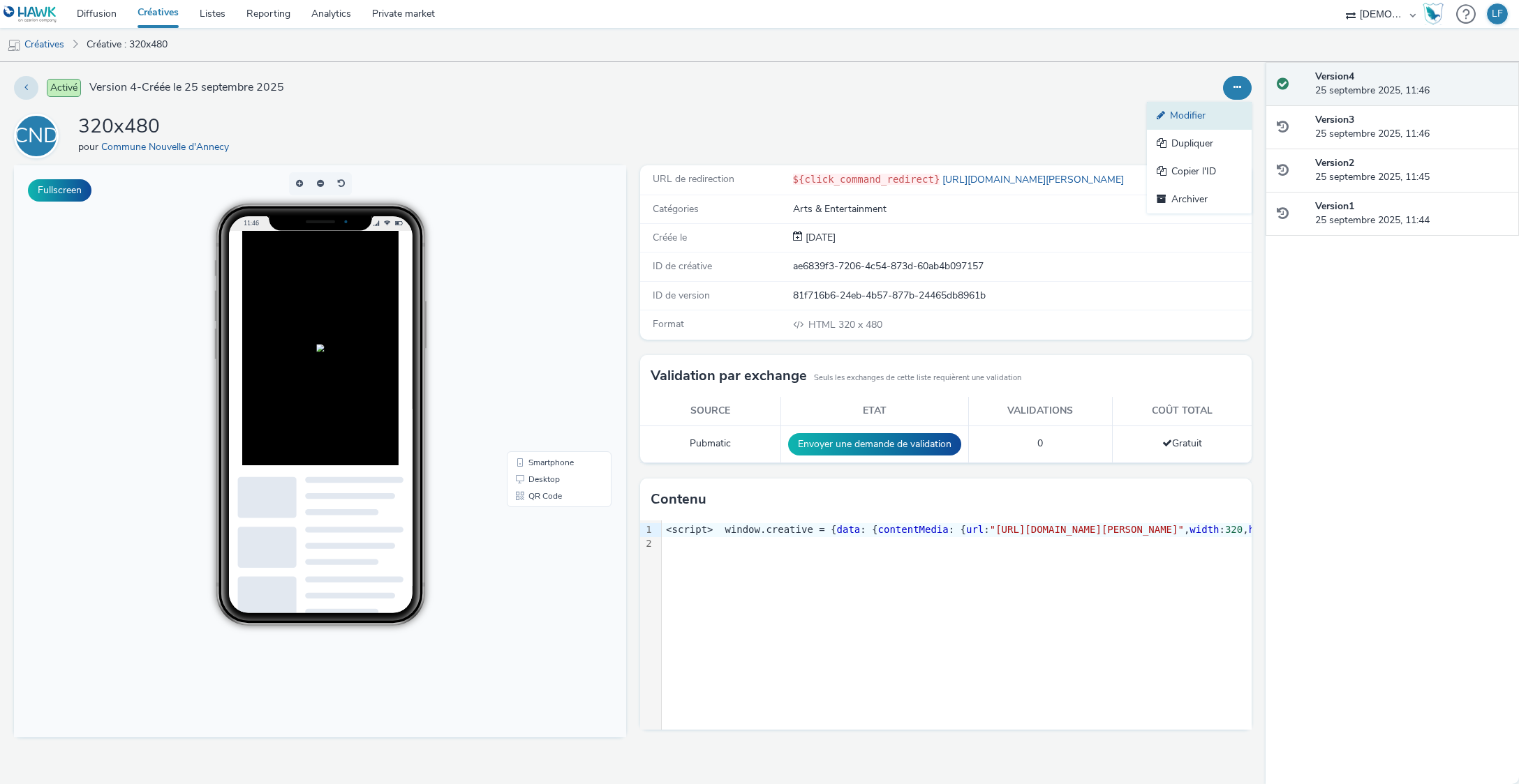
click at [1212, 110] on link "Modifier" at bounding box center [1199, 116] width 105 height 28
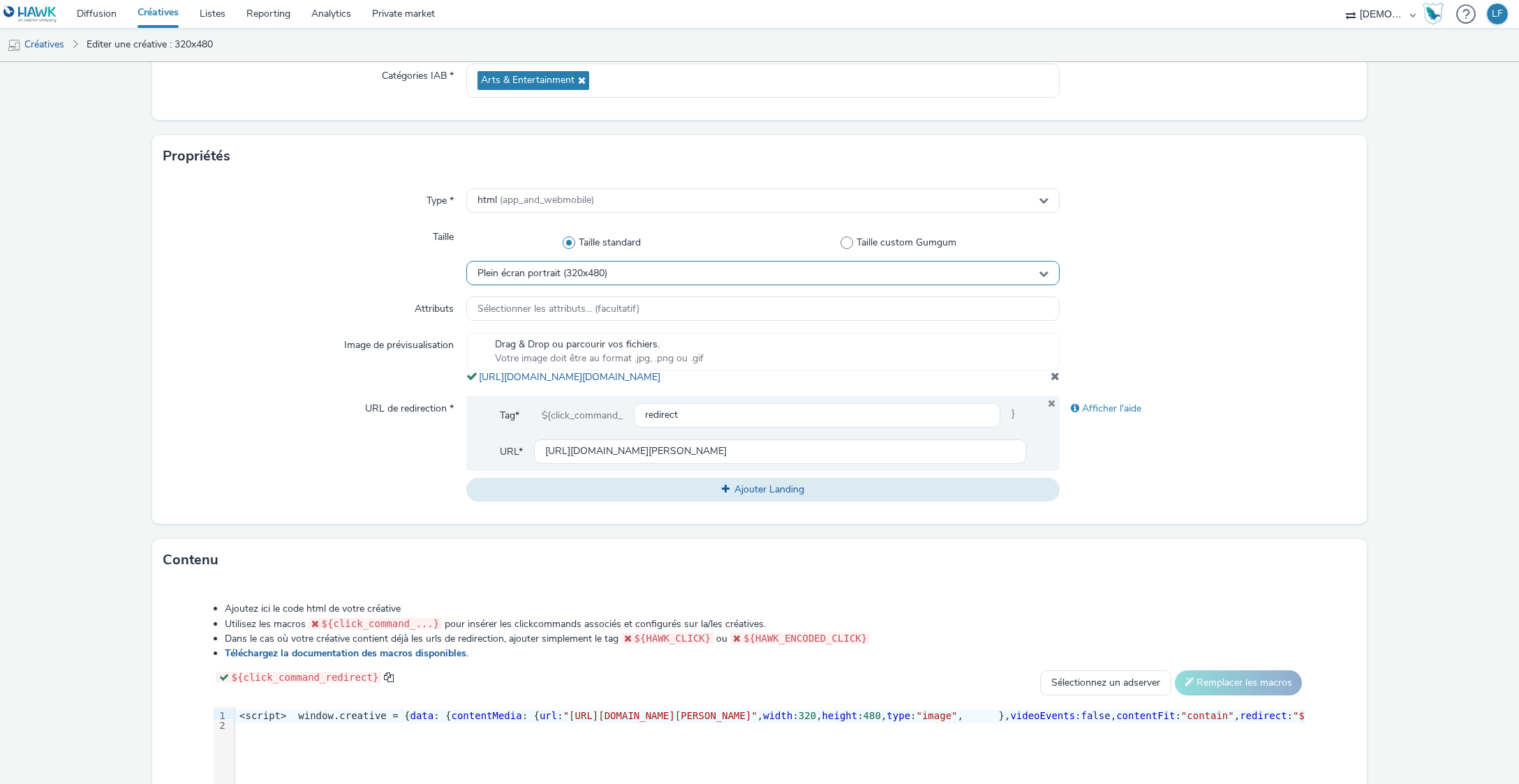
scroll to position [452, 0]
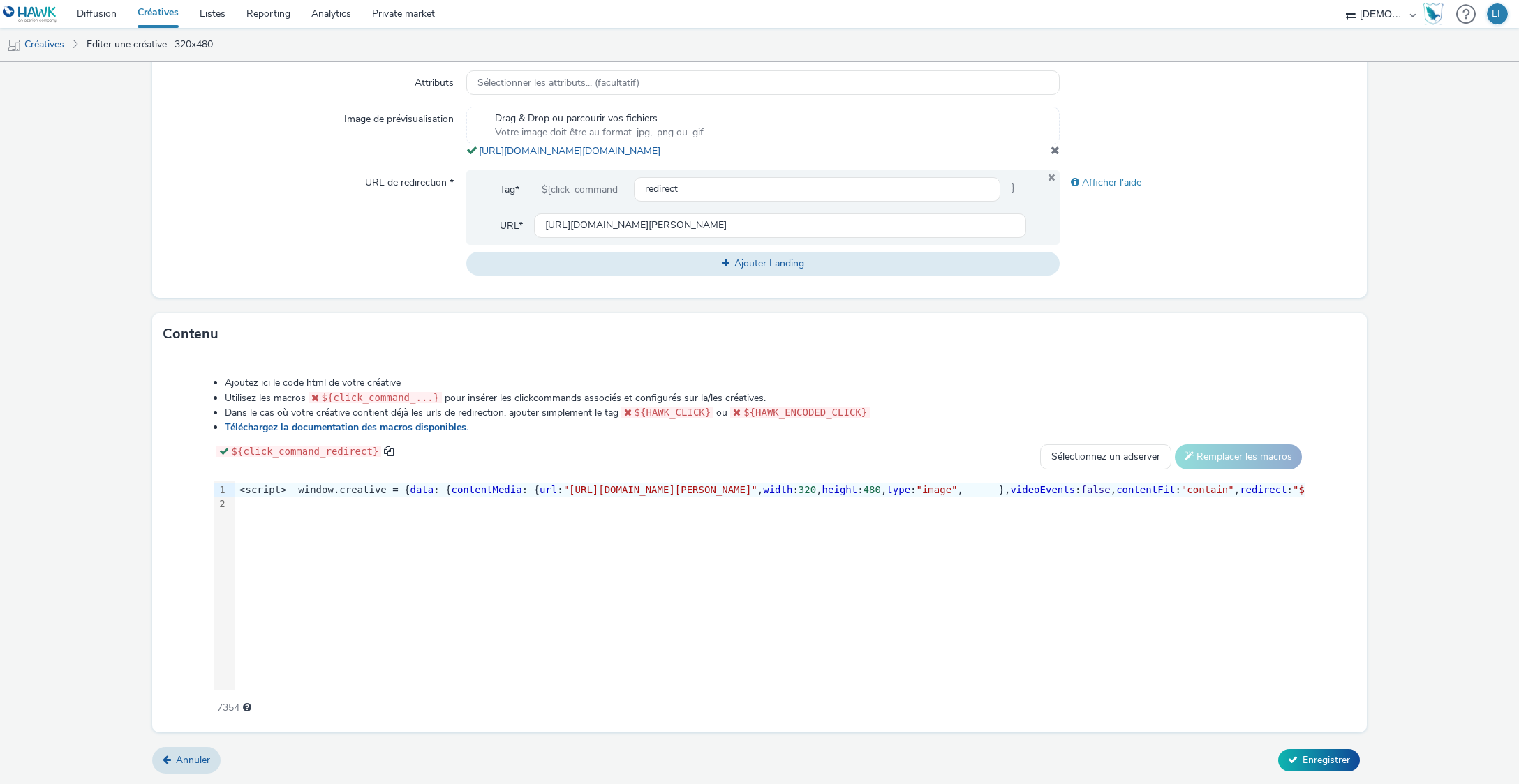
click at [466, 534] on div "9 1 2 › <script> window.creative = { data : { contentMedia : { url : "[URL][DOM…" at bounding box center [760, 586] width 1093 height 210
click at [465, 536] on div "9 1 2 › <script> window.creative = { data : { contentMedia : { url : "[URL][DOM…" at bounding box center [760, 586] width 1093 height 210
click at [497, 501] on div at bounding box center [1518, 504] width 2566 height 14
click at [497, 501] on div at bounding box center [1518, 504] width 2566 height 14
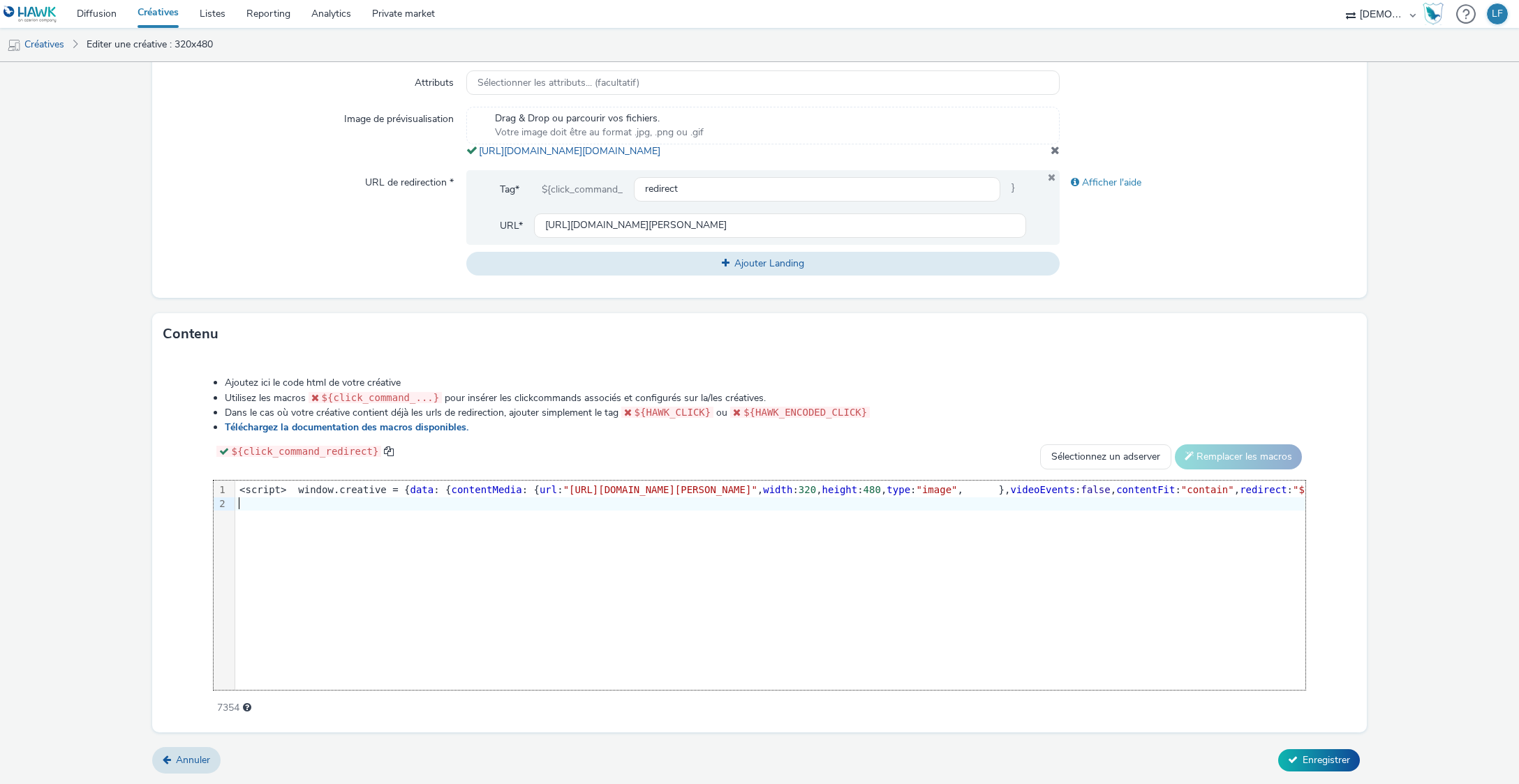
click at [792, 513] on div "9 1 2 › <script> window.creative = { data : { contentMedia : { url : "[URL][DOM…" at bounding box center [760, 586] width 1093 height 210
click at [765, 482] on div "<script> window.creative = { data : { contentMedia : { url : "[URL][DOMAIN_NAME…" at bounding box center [1518, 497] width 2566 height 33
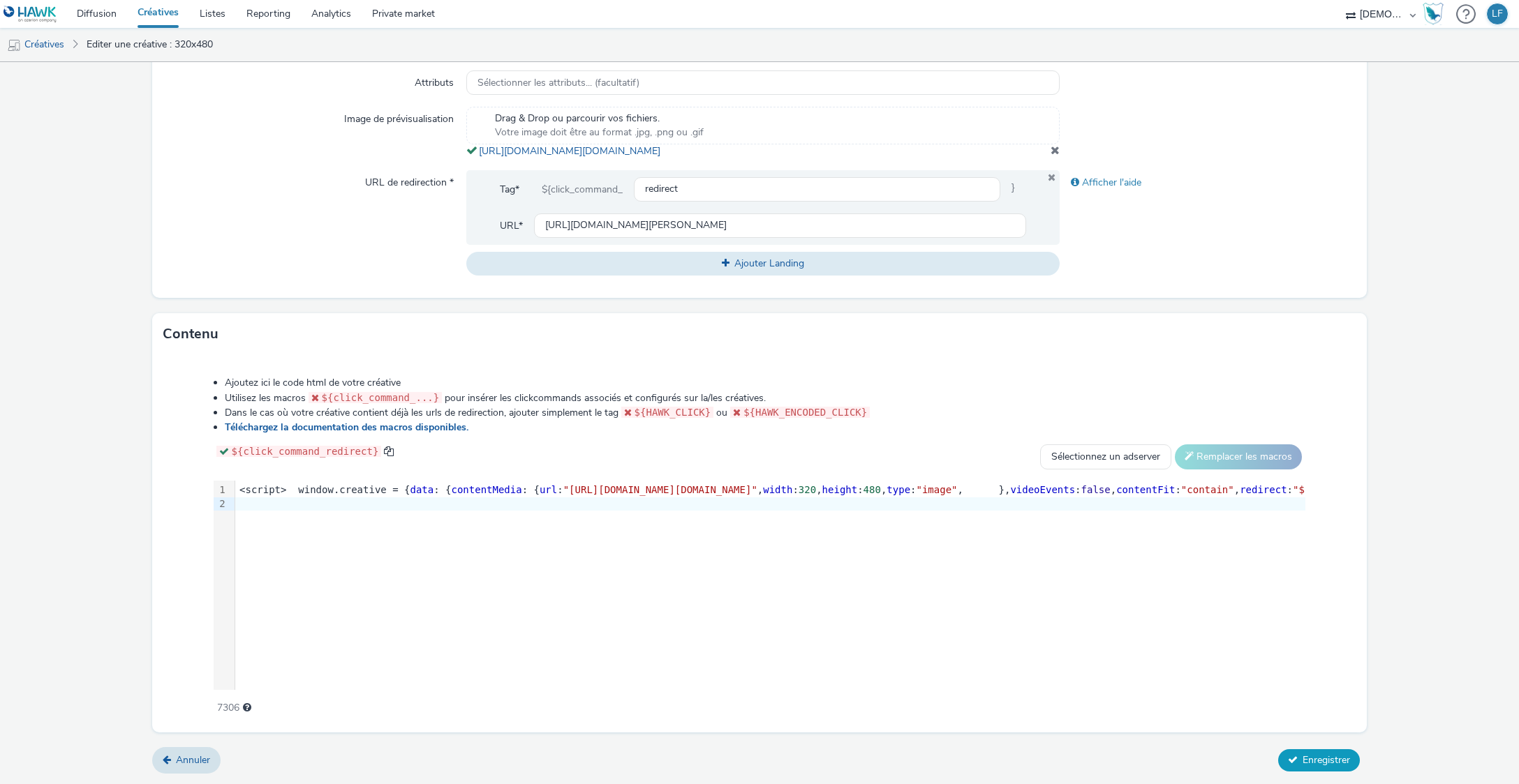
click at [1305, 763] on span "Enregistrer" at bounding box center [1326, 760] width 47 height 13
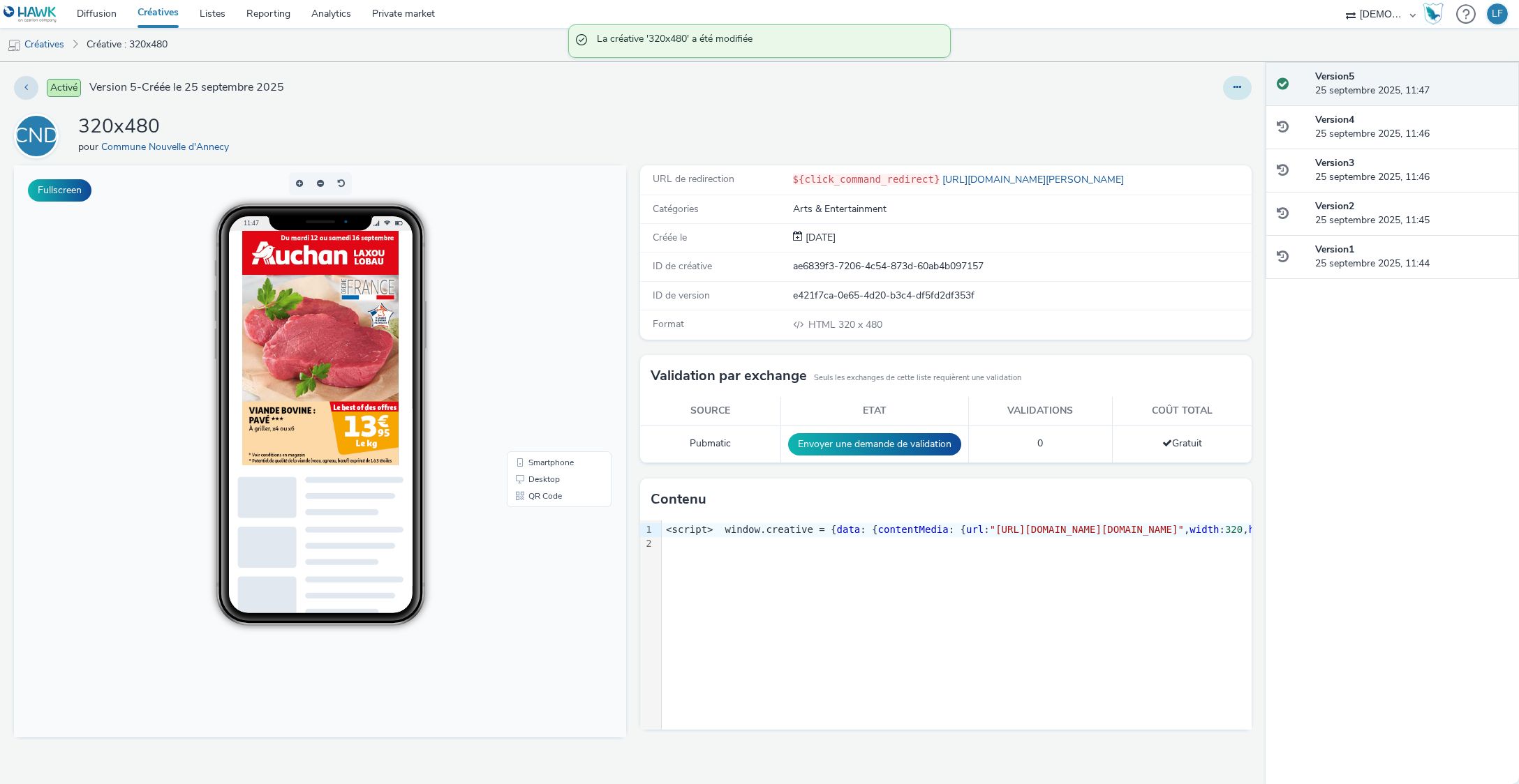
click at [1237, 98] on button at bounding box center [1237, 88] width 29 height 24
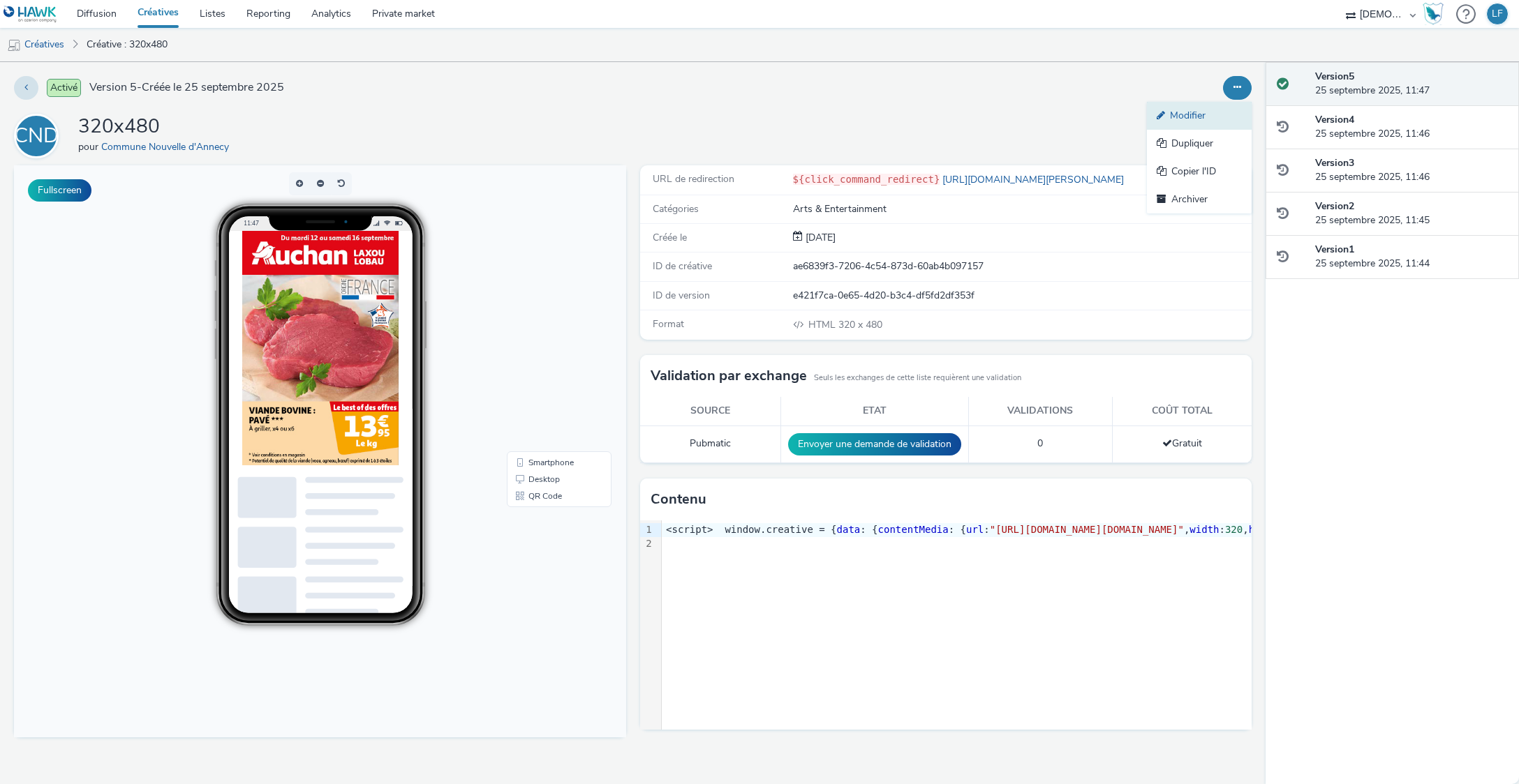
click at [1224, 122] on link "Modifier" at bounding box center [1199, 116] width 105 height 28
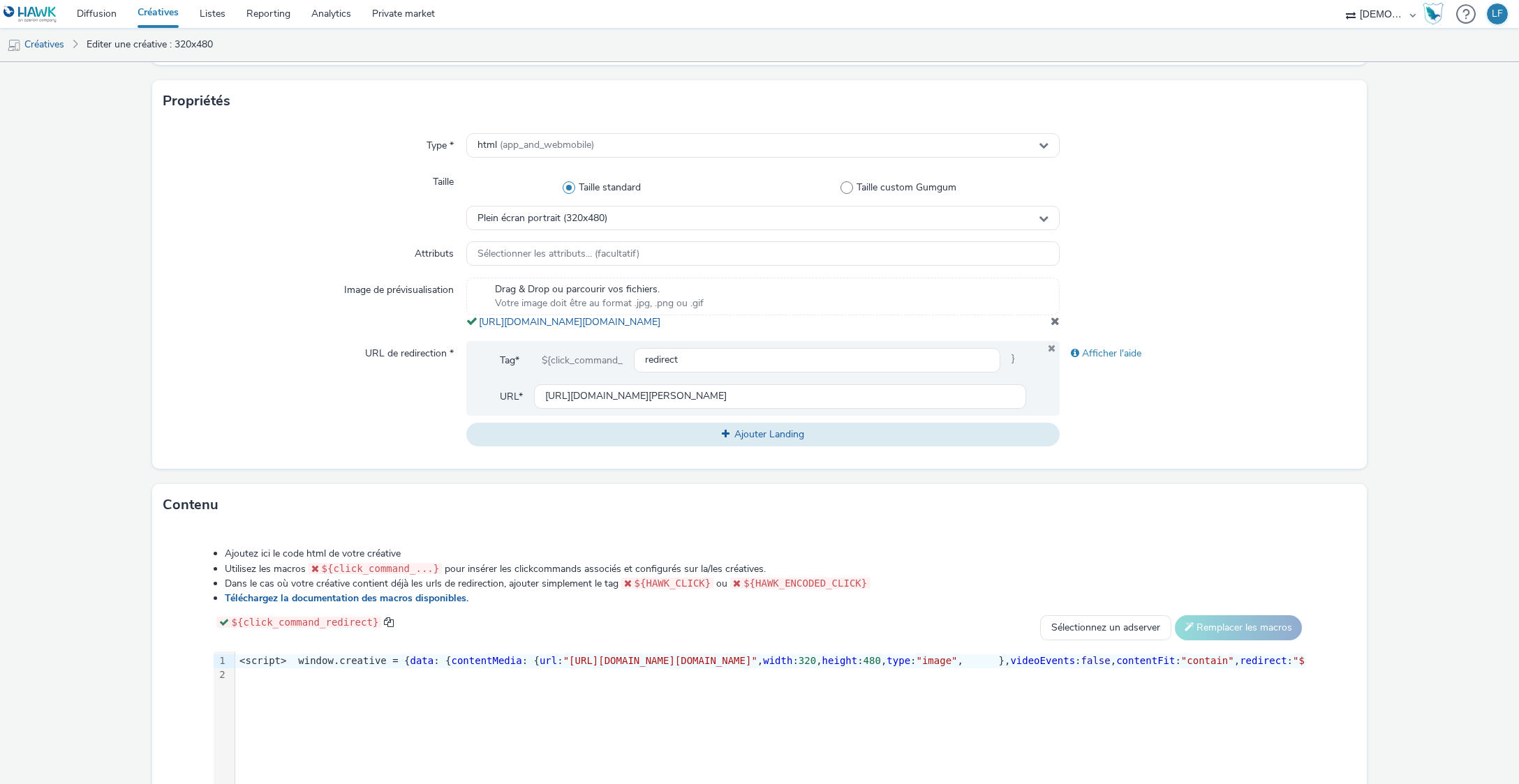
scroll to position [359, 0]
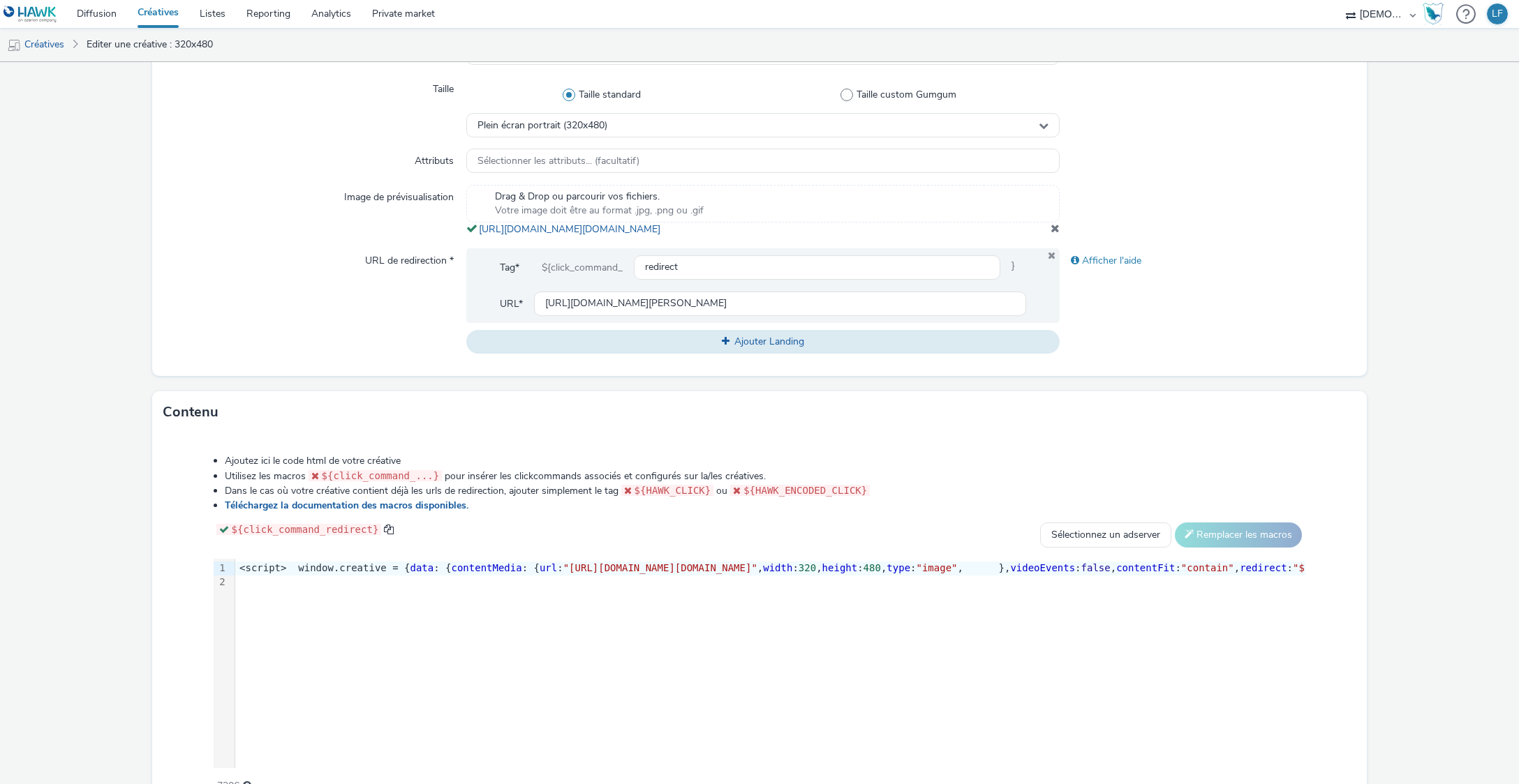
drag, startPoint x: 802, startPoint y: 247, endPoint x: 473, endPoint y: 233, distance: 329.3
click at [473, 233] on div "Drag & Drop ou parcourir vos fichiers. Votre image doit être au format .jpg, .p…" at bounding box center [763, 210] width 592 height 51
copy span "[URL][DOMAIN_NAME][DOMAIN_NAME]"
click at [581, 574] on span ""ht" at bounding box center [572, 568] width 18 height 11
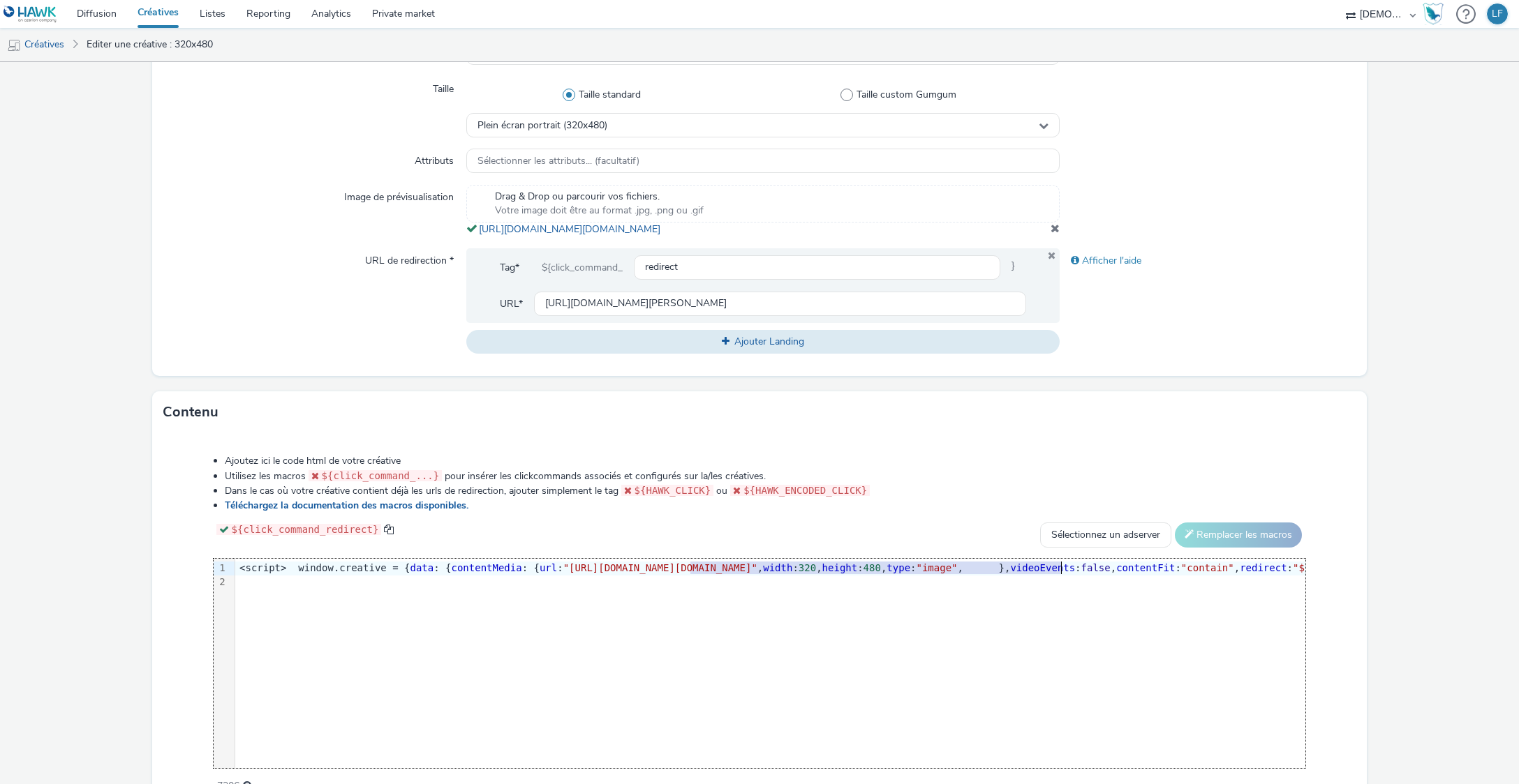
drag, startPoint x: 688, startPoint y: 589, endPoint x: 1059, endPoint y: 585, distance: 371.0
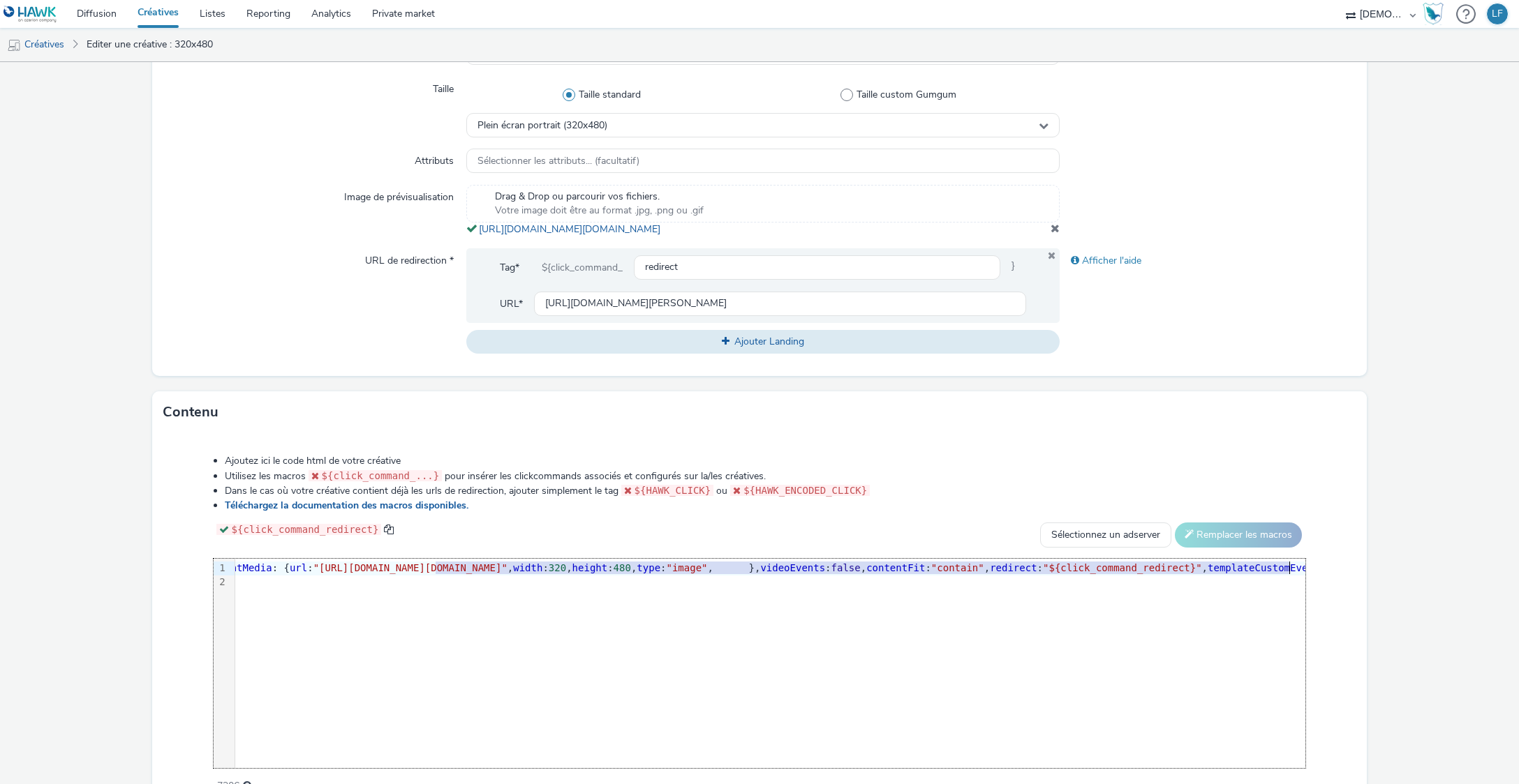
scroll to position [0, 265]
drag, startPoint x: 684, startPoint y: 584, endPoint x: 1273, endPoint y: 585, distance: 589.0
click at [492, 574] on span ""[URL][DOMAIN_NAME][DOMAIN_NAME]"" at bounding box center [395, 568] width 194 height 11
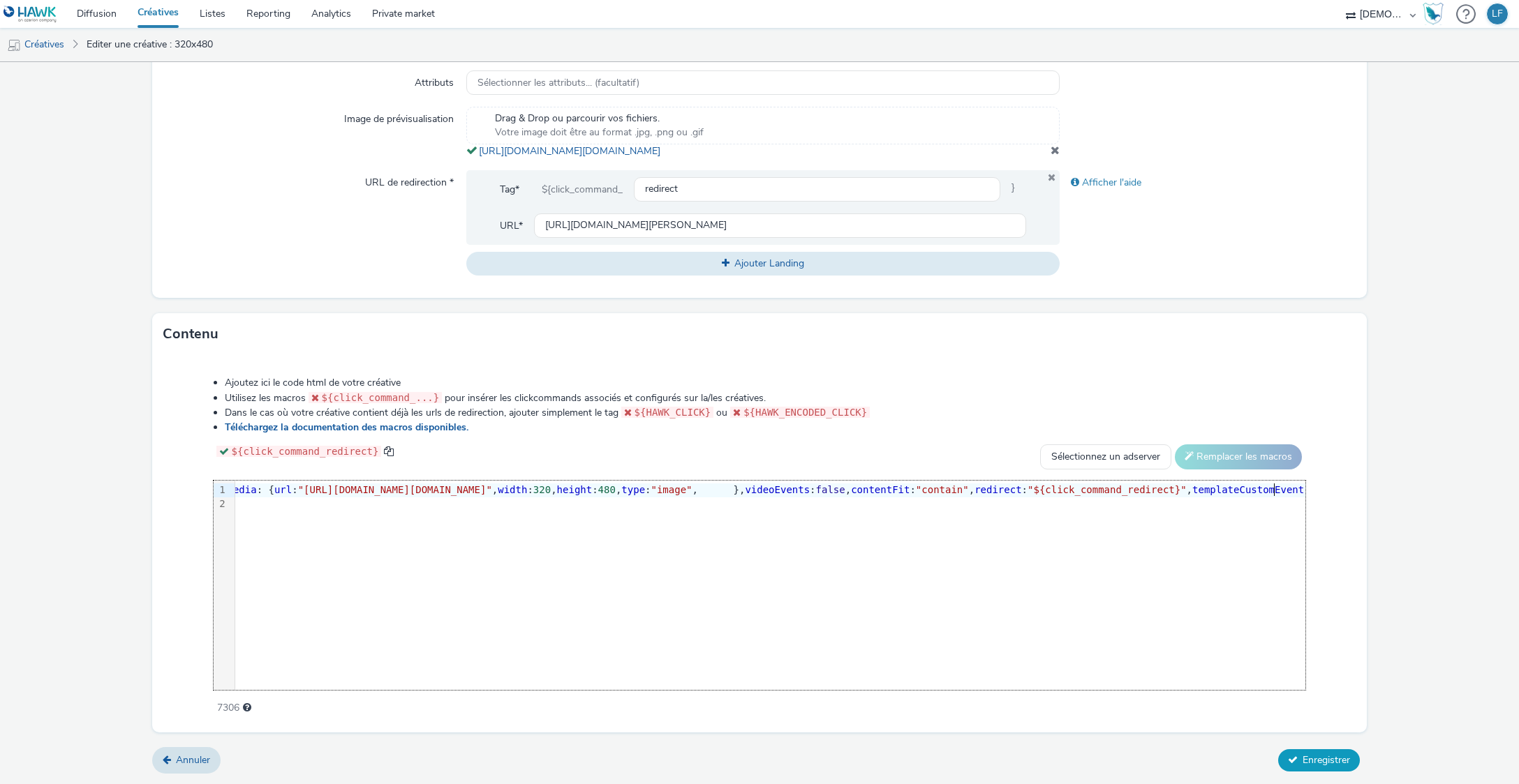
click at [1318, 759] on span "Enregistrer" at bounding box center [1326, 760] width 47 height 13
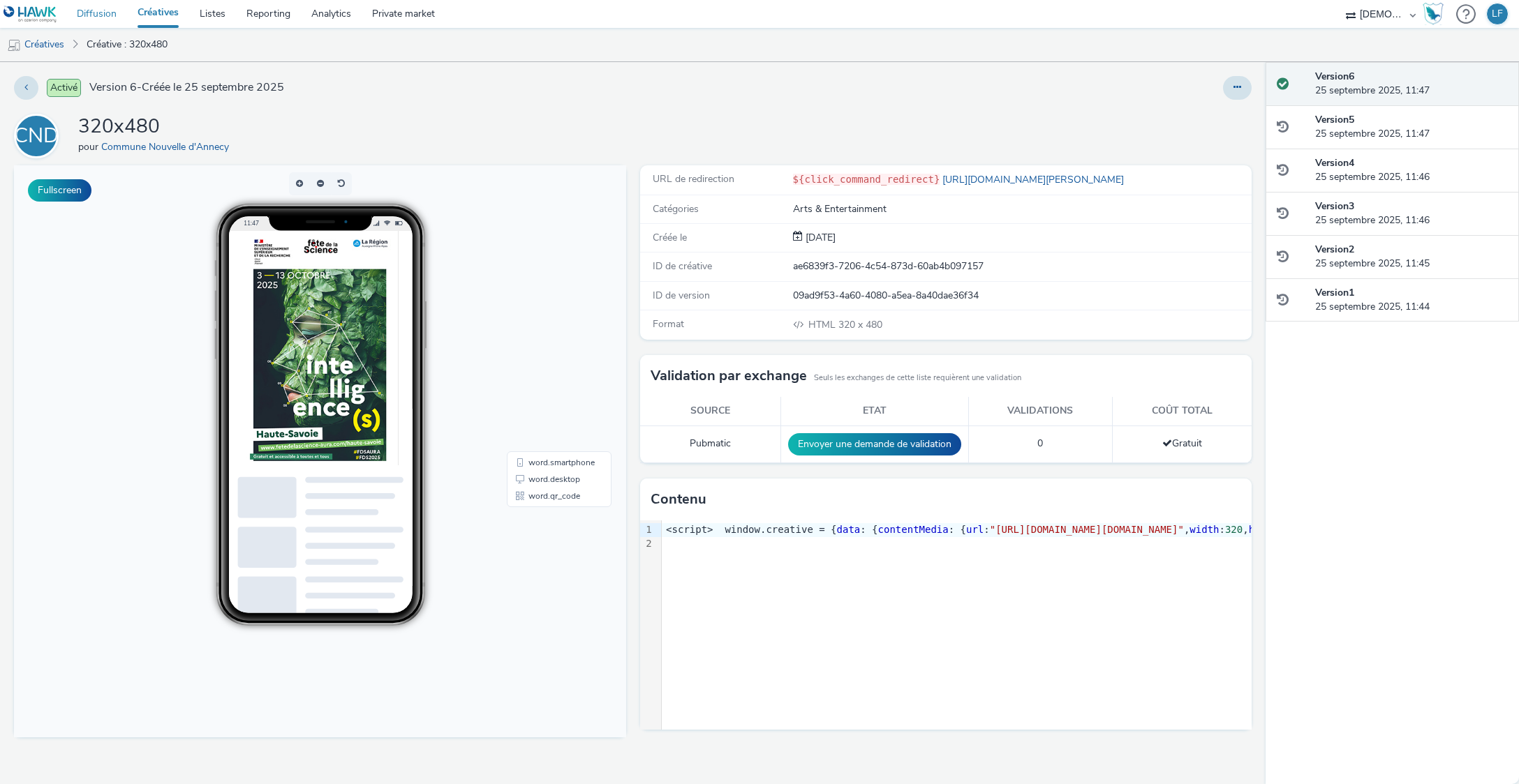
click at [96, 15] on link "Diffusion" at bounding box center [96, 14] width 61 height 28
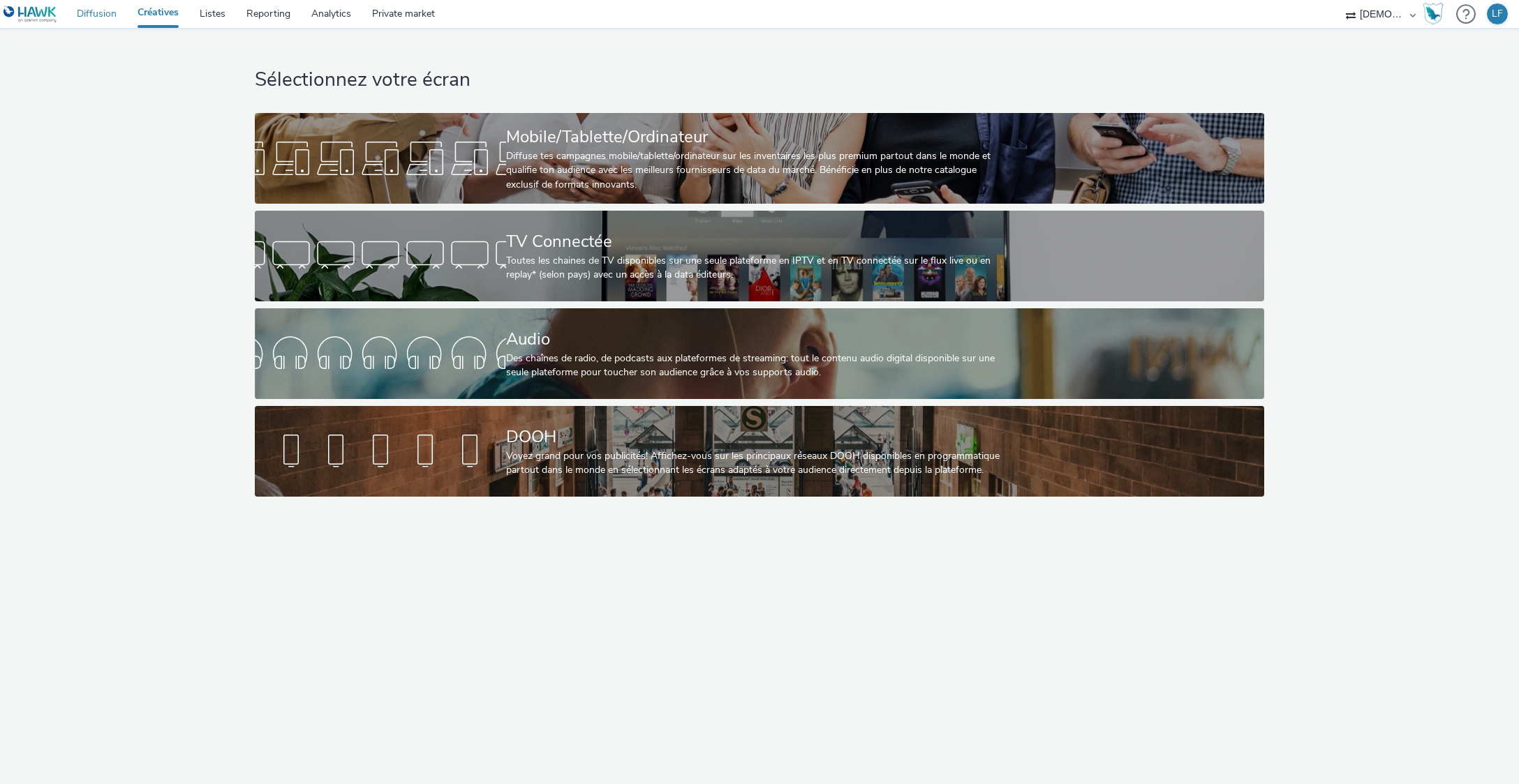
click at [98, 13] on link "Diffusion" at bounding box center [96, 14] width 61 height 28
